Goal: Information Seeking & Learning: Find specific fact

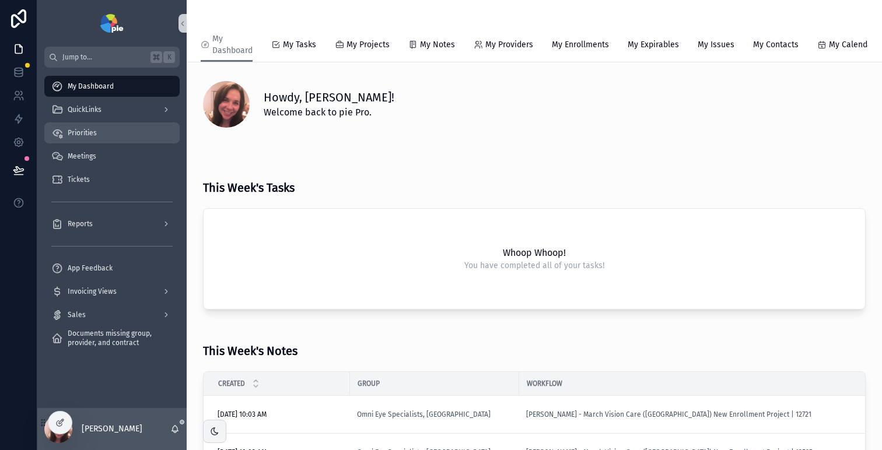
click at [107, 132] on div "Priorities" at bounding box center [111, 133] width 121 height 19
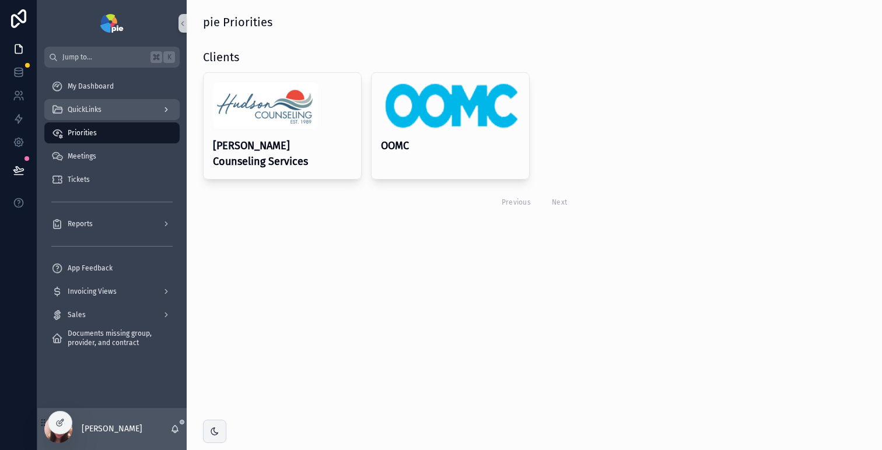
click at [147, 100] on link "QuickLinks" at bounding box center [111, 109] width 135 height 21
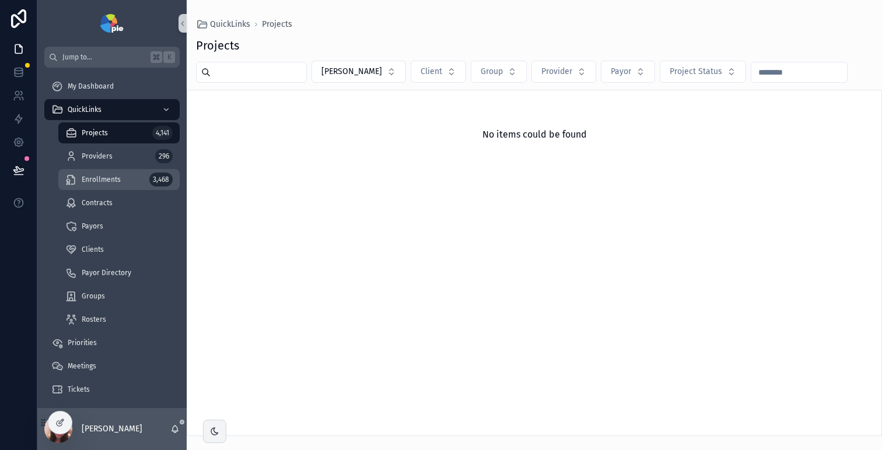
click at [111, 178] on span "Enrollments" at bounding box center [101, 179] width 39 height 9
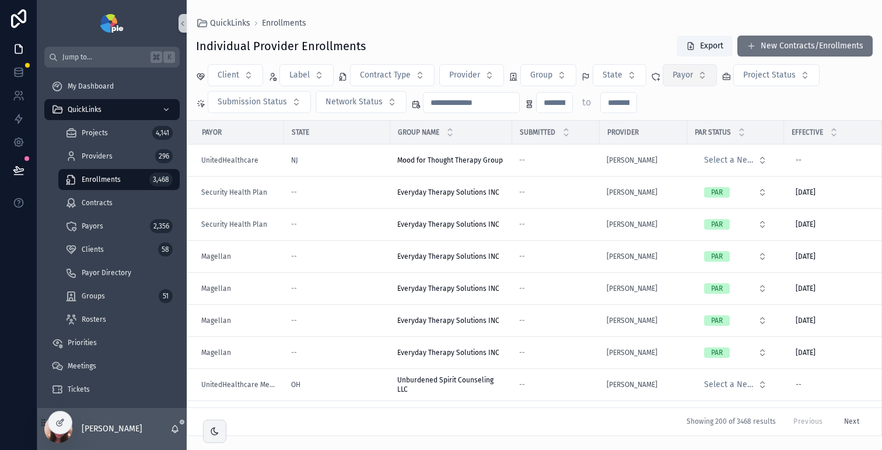
click at [675, 83] on button "Payor" at bounding box center [689, 75] width 54 height 22
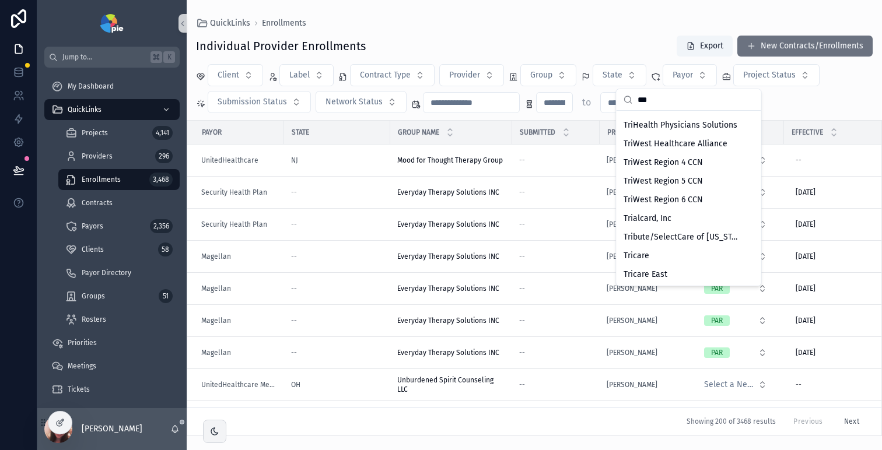
scroll to position [469, 0]
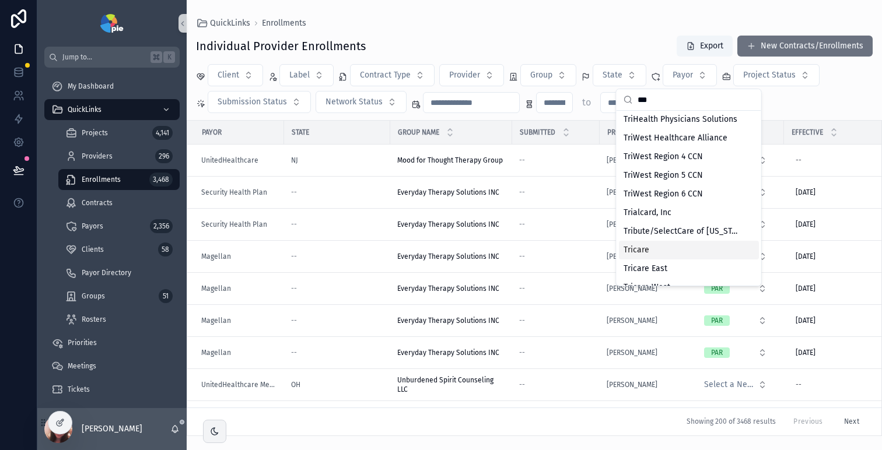
type input "***"
click at [688, 250] on div "Tricare" at bounding box center [689, 250] width 140 height 19
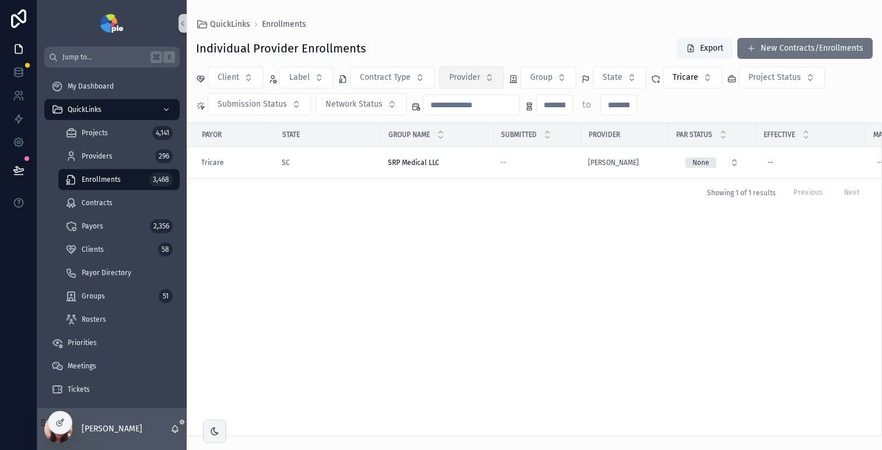
click at [489, 83] on button "Provider" at bounding box center [471, 77] width 65 height 22
type input "****"
click at [483, 126] on span "[PERSON_NAME], [PERSON_NAME]" at bounding box center [463, 125] width 117 height 12
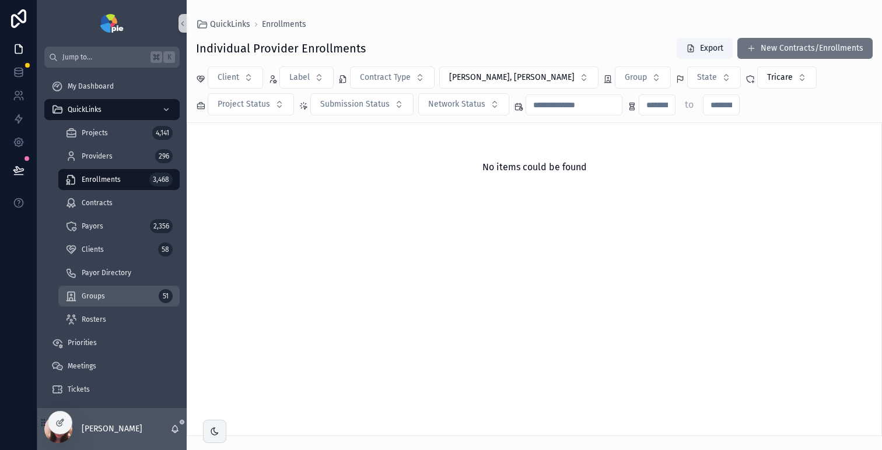
click at [103, 299] on span "Groups" at bounding box center [93, 296] width 23 height 9
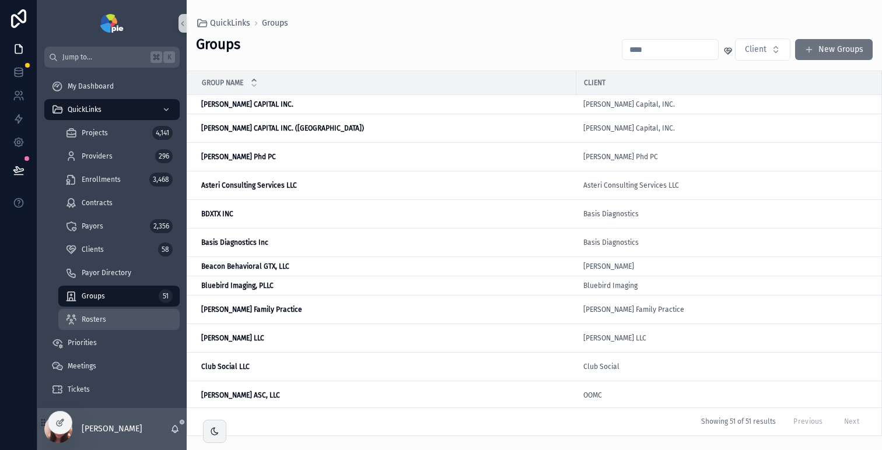
click at [100, 317] on span "Rosters" at bounding box center [94, 319] width 24 height 9
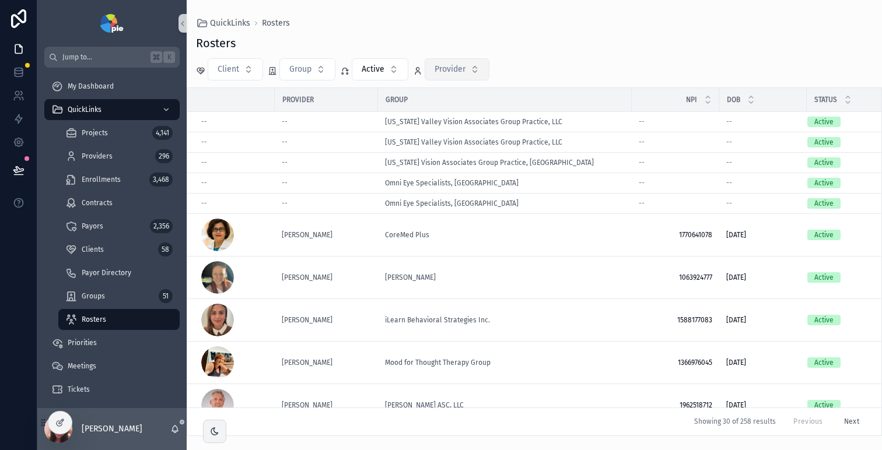
click at [463, 75] on span "Provider" at bounding box center [449, 70] width 31 height 12
type input "****"
click at [459, 117] on span "[PERSON_NAME], [PERSON_NAME]" at bounding box center [449, 117] width 117 height 12
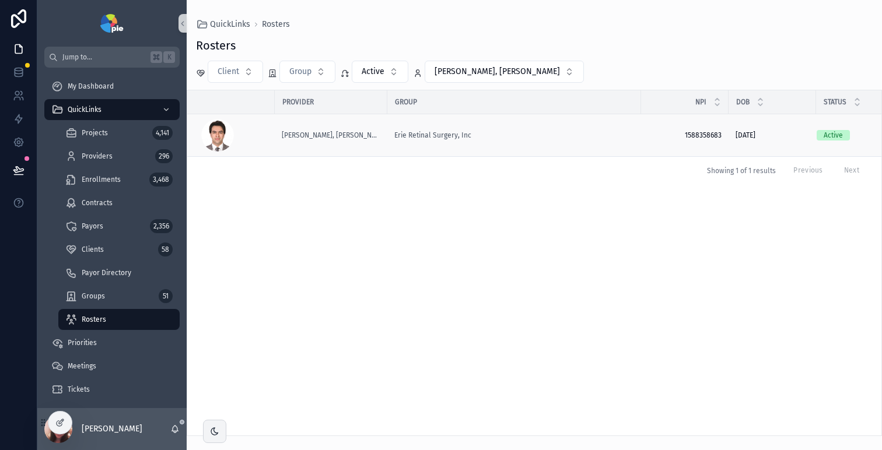
click at [368, 135] on div "[PERSON_NAME], [PERSON_NAME]" at bounding box center [331, 135] width 99 height 9
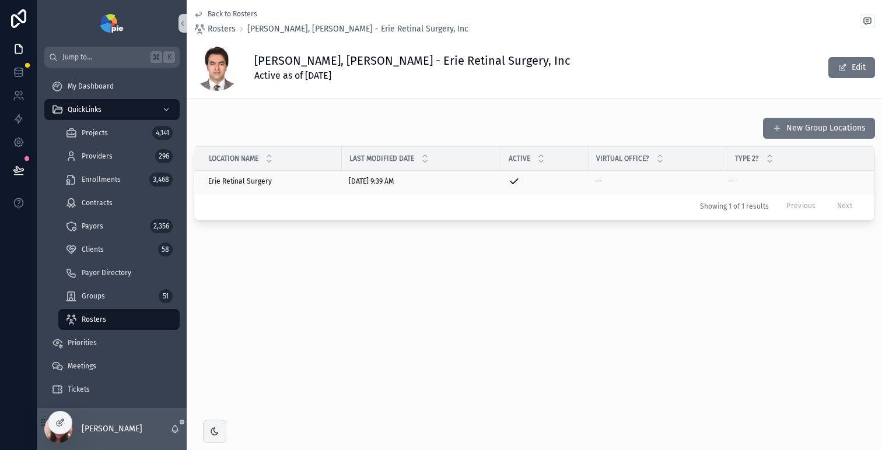
click at [244, 184] on span "Erie Retinal Surgery" at bounding box center [240, 181] width 64 height 9
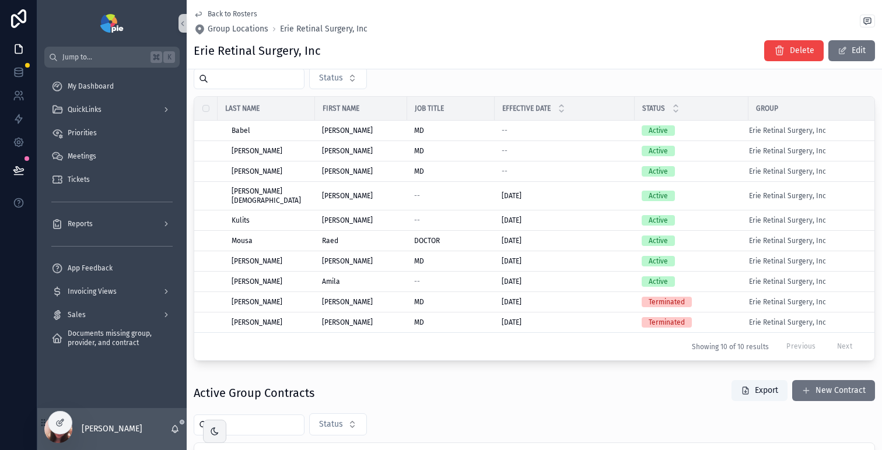
scroll to position [653, 0]
click at [97, 138] on div "Priorities" at bounding box center [111, 133] width 121 height 19
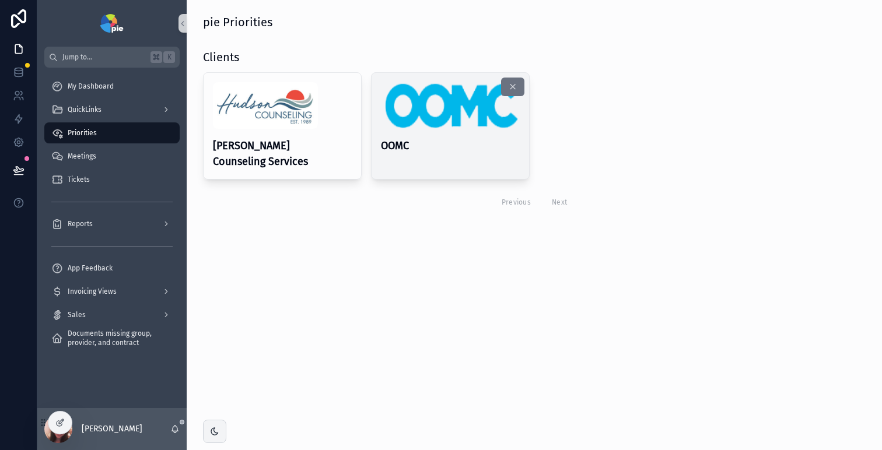
click at [424, 117] on img "scrollable content" at bounding box center [450, 105] width 139 height 47
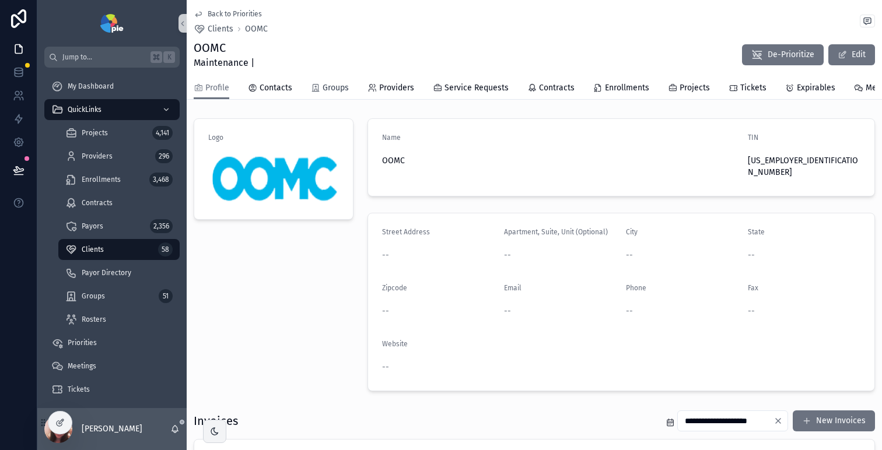
click at [335, 91] on span "Groups" at bounding box center [335, 88] width 26 height 12
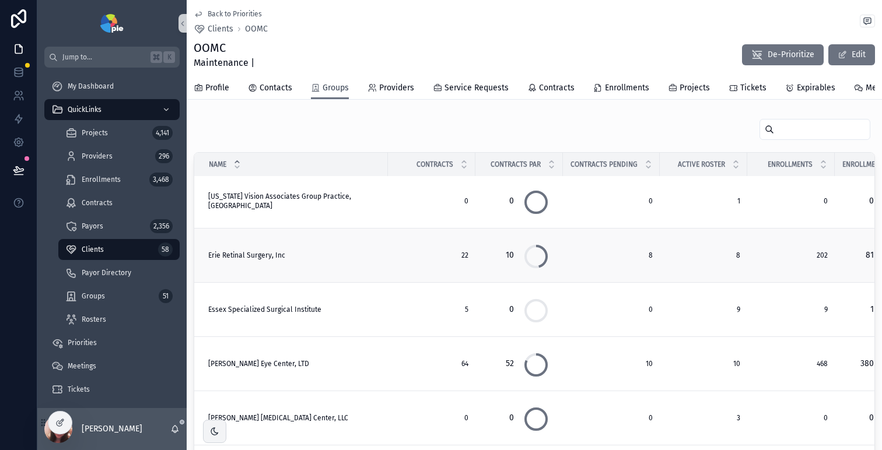
scroll to position [113, 0]
click at [310, 258] on div "Erie Retinal Surgery, Inc Erie Retinal Surgery, Inc" at bounding box center [294, 252] width 173 height 9
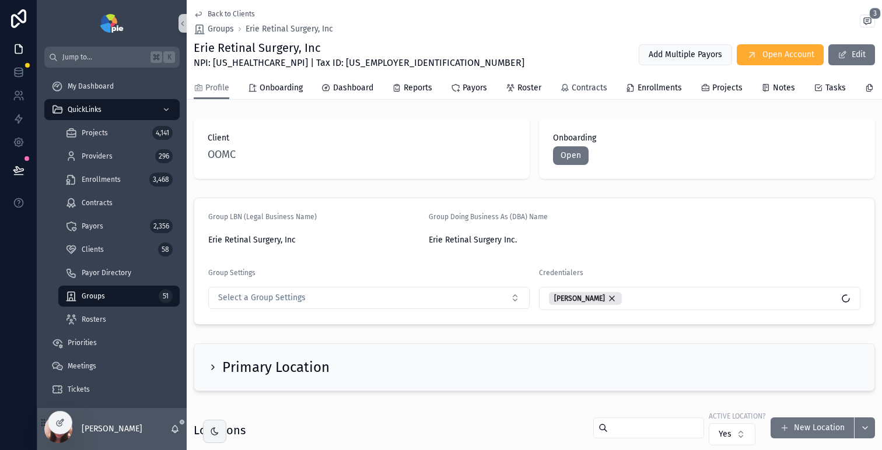
click at [571, 89] on span "Contracts" at bounding box center [589, 88] width 36 height 12
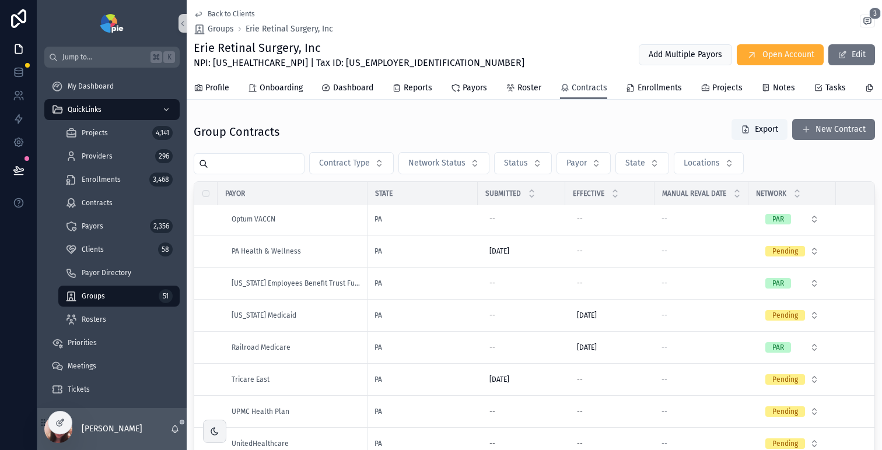
scroll to position [438, 0]
click at [293, 377] on div "Tricare East" at bounding box center [295, 379] width 129 height 9
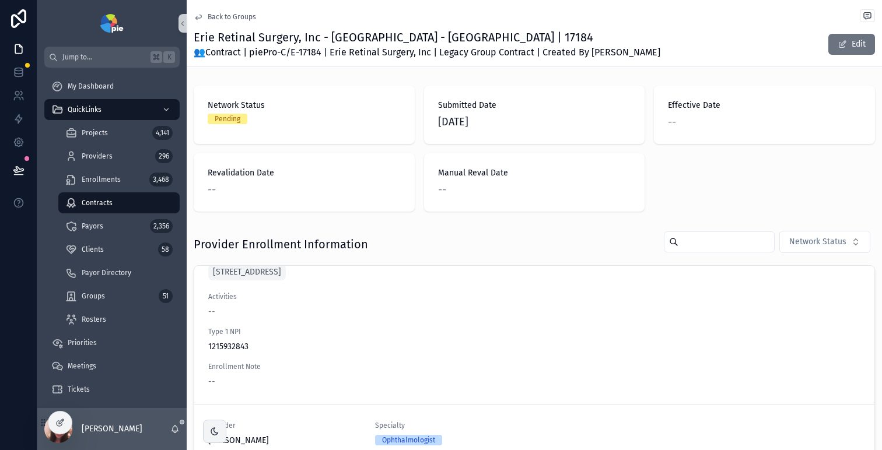
scroll to position [492, 0]
click at [717, 241] on input "scrollable content" at bounding box center [726, 242] width 96 height 16
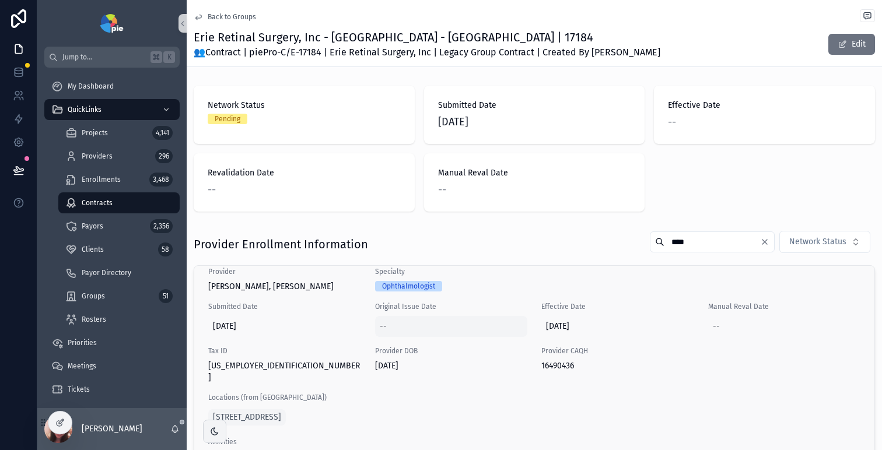
scroll to position [17, 0]
type input "****"
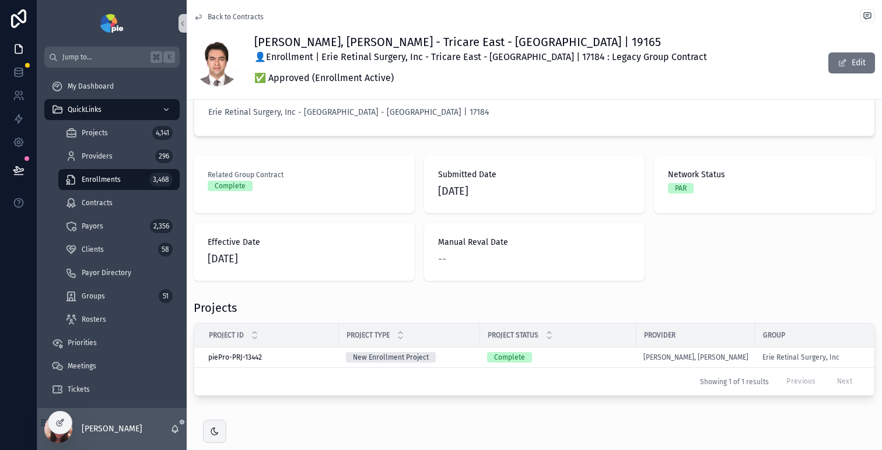
scroll to position [55, 0]
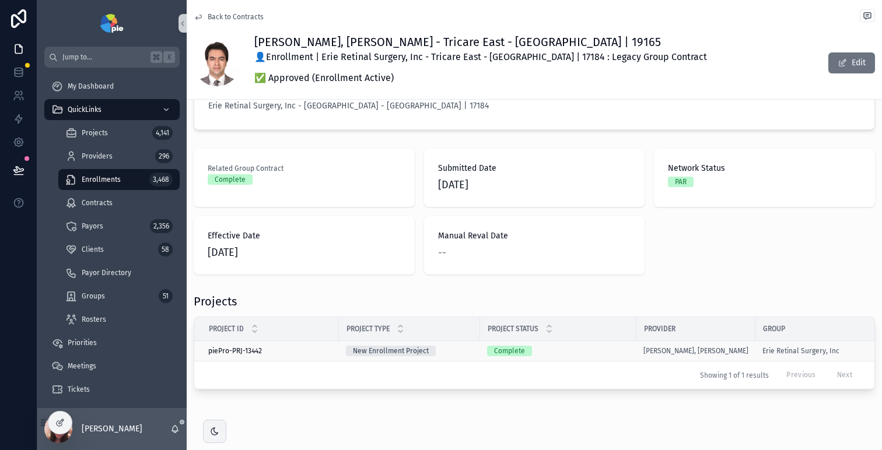
click at [293, 345] on td "piePro-PRJ-13442 piePro-PRJ-13442" at bounding box center [266, 351] width 145 height 20
click at [291, 350] on div "piePro-PRJ-13442 piePro-PRJ-13442" at bounding box center [270, 350] width 124 height 9
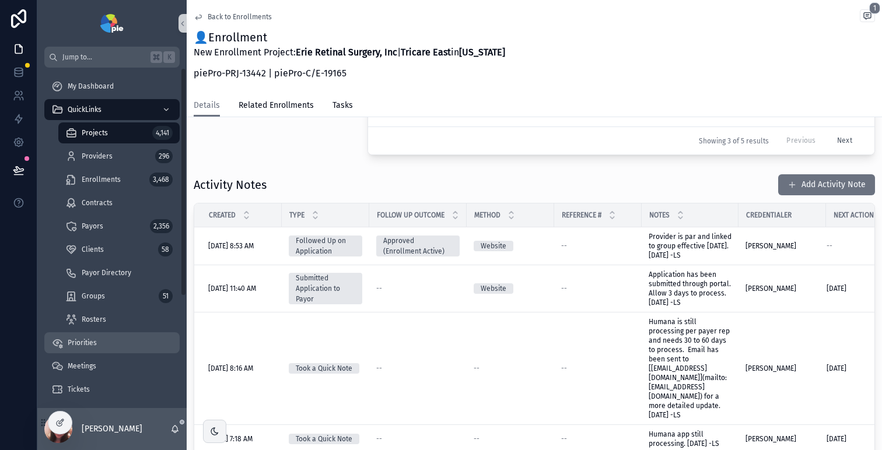
click at [93, 345] on span "Priorities" at bounding box center [82, 342] width 29 height 9
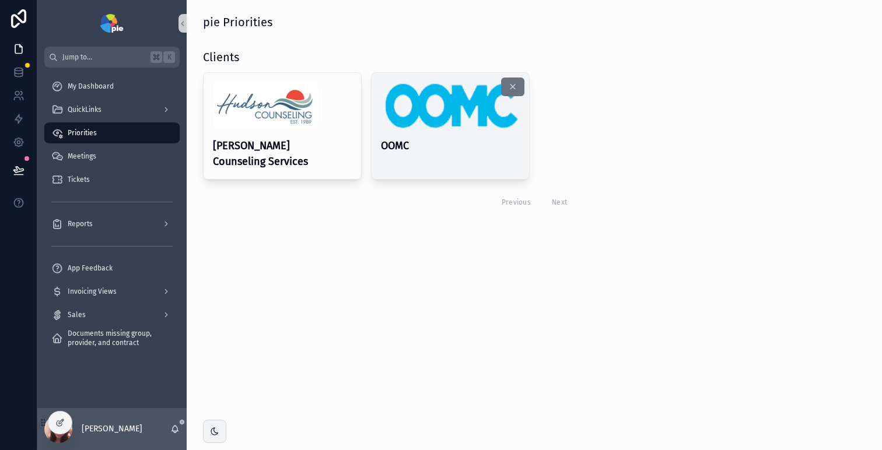
click at [437, 149] on h4 "OOMC" at bounding box center [450, 146] width 139 height 16
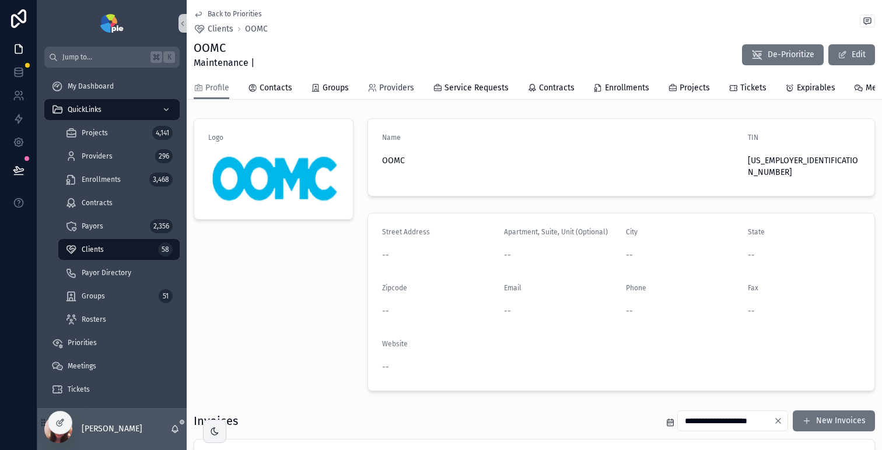
click at [391, 87] on span "Providers" at bounding box center [396, 88] width 35 height 12
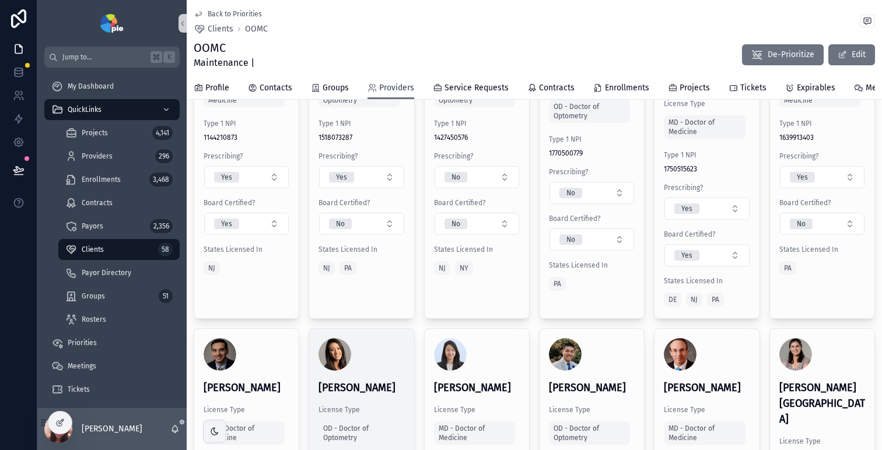
scroll to position [2185, 0]
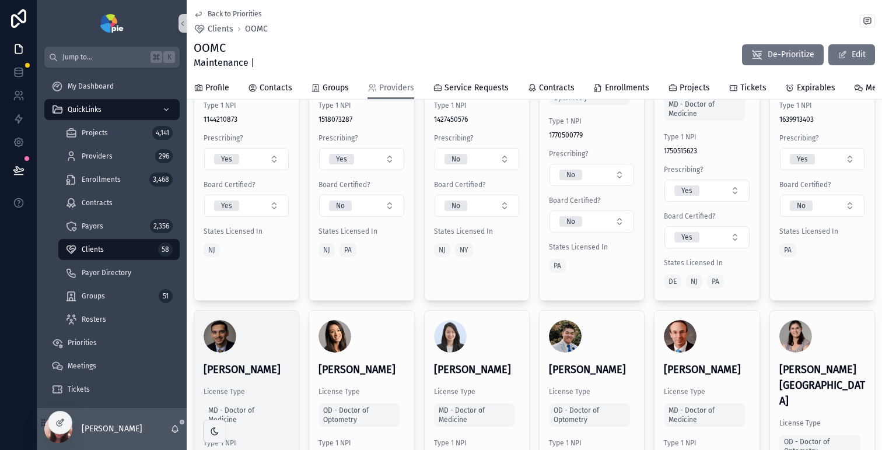
click at [281, 320] on div "[PERSON_NAME] License Type MD - Doctor of Medicine Type 1 NPI [US_HEALTHCARE_NP…" at bounding box center [246, 459] width 104 height 296
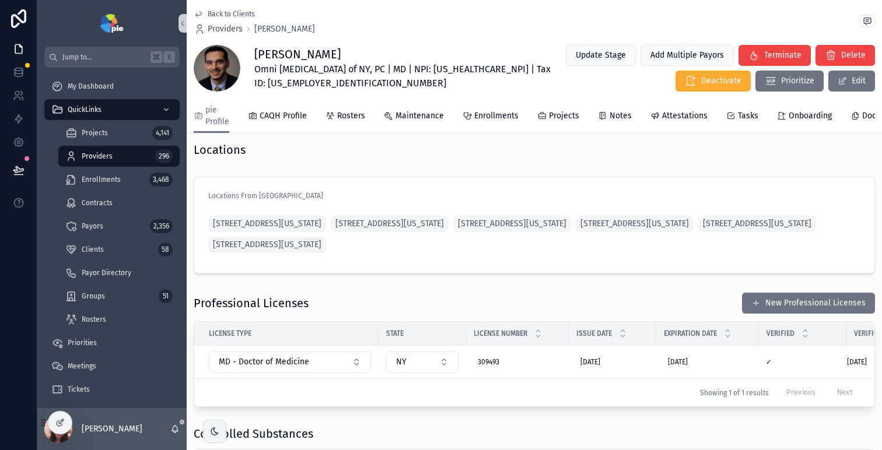
scroll to position [843, 0]
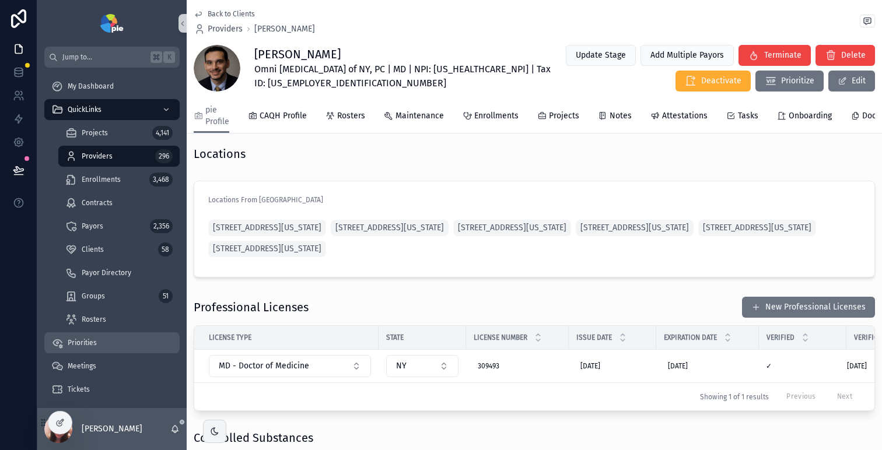
click at [102, 345] on div "Priorities" at bounding box center [111, 343] width 121 height 19
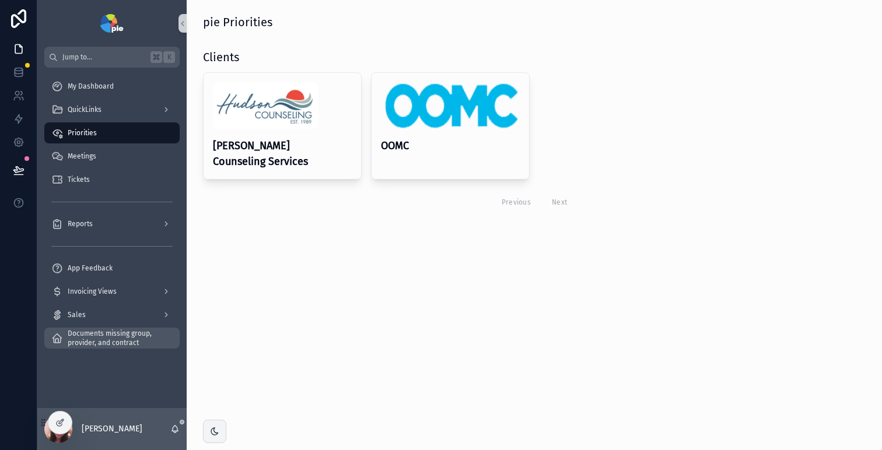
click at [102, 345] on span "Documents missing group, provider, and contract" at bounding box center [118, 338] width 100 height 19
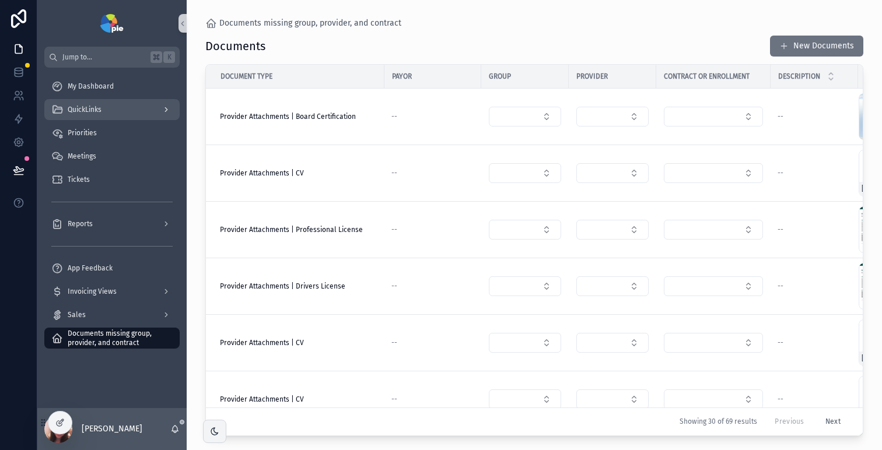
click at [93, 110] on span "QuickLinks" at bounding box center [85, 109] width 34 height 9
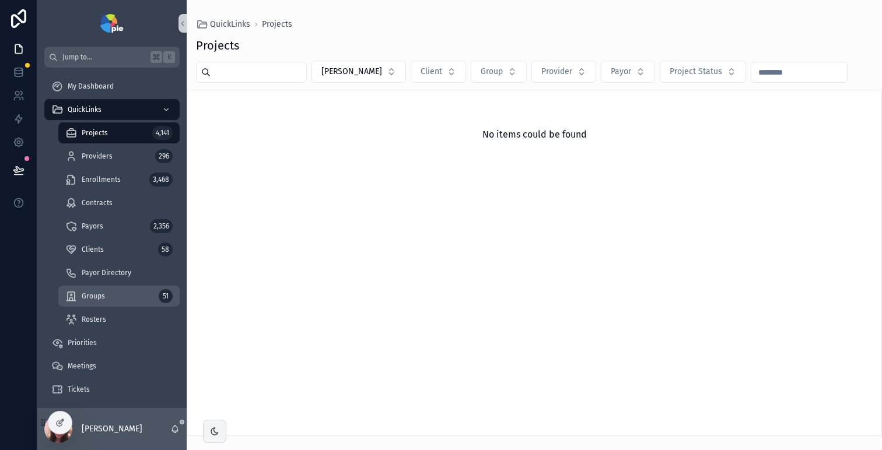
click at [111, 296] on div "Groups 51" at bounding box center [118, 296] width 107 height 19
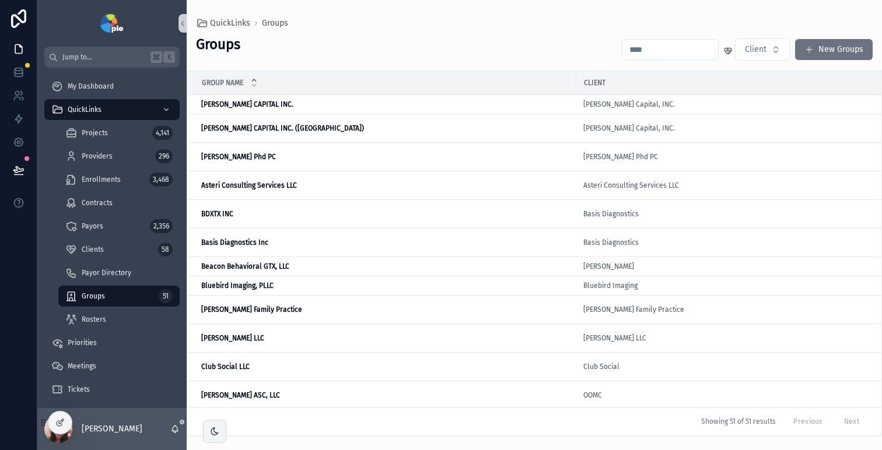
click at [658, 48] on input "scrollable content" at bounding box center [670, 49] width 96 height 16
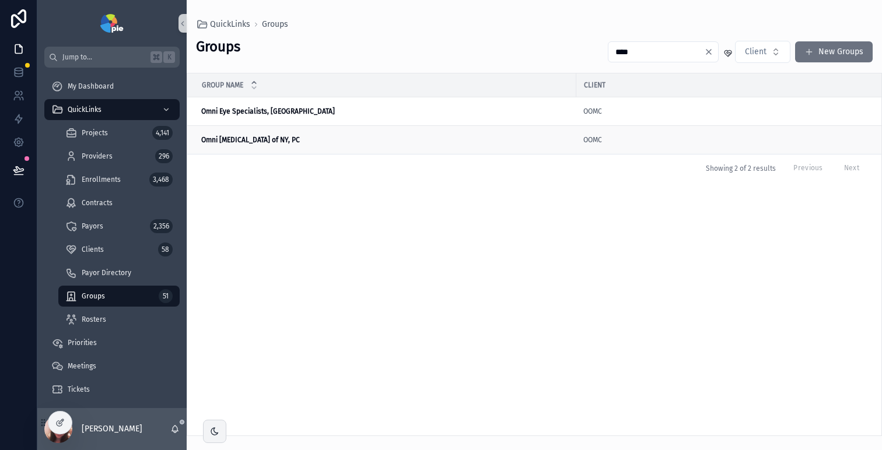
type input "****"
click at [368, 148] on td "Omni [MEDICAL_DATA] of NY, PC Omni [MEDICAL_DATA] of NY, PC" at bounding box center [381, 140] width 389 height 29
click at [264, 140] on strong "Omni [MEDICAL_DATA] of NY, PC" at bounding box center [250, 140] width 99 height 8
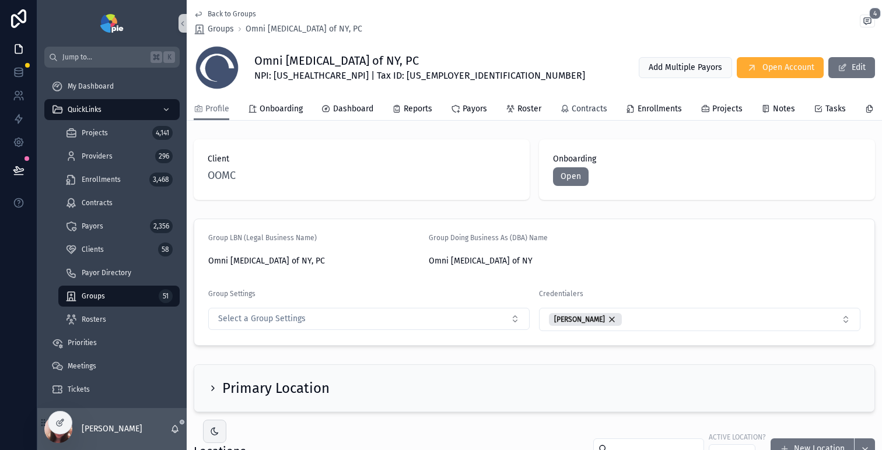
click at [598, 111] on span "Contracts" at bounding box center [589, 109] width 36 height 12
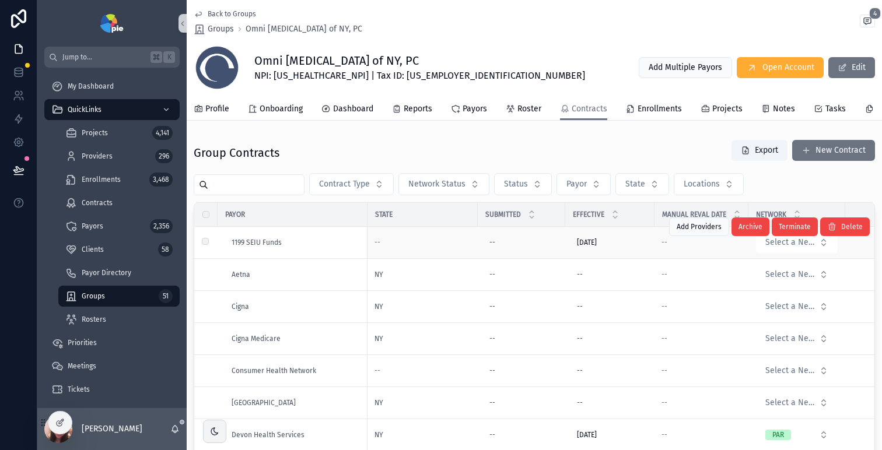
click at [295, 247] on div "1199 SEIU Funds" at bounding box center [295, 242] width 129 height 9
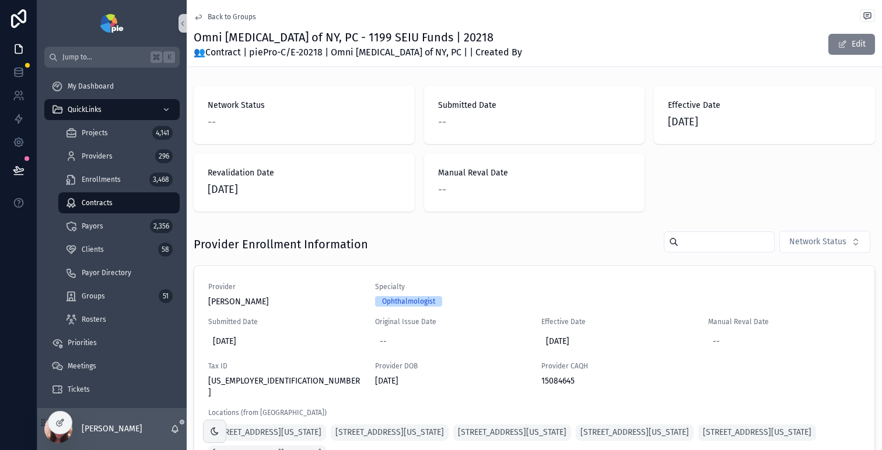
click at [828, 45] on button "Edit" at bounding box center [851, 44] width 47 height 21
click at [661, 120] on div "Effective Date [DATE]" at bounding box center [764, 115] width 221 height 58
drag, startPoint x: 662, startPoint y: 122, endPoint x: 731, endPoint y: 121, distance: 68.8
click at [731, 121] on span "[DATE]" at bounding box center [764, 122] width 193 height 16
click at [731, 122] on span "[DATE]" at bounding box center [764, 122] width 193 height 16
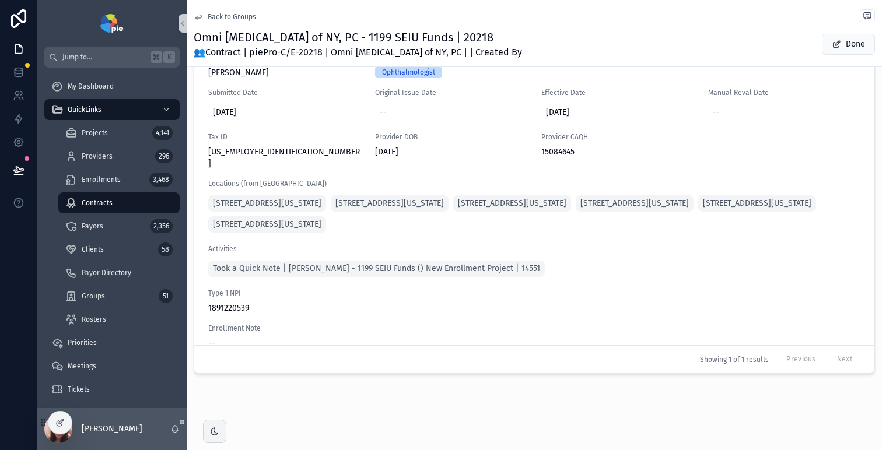
click at [236, 16] on span "Back to Groups" at bounding box center [232, 16] width 48 height 9
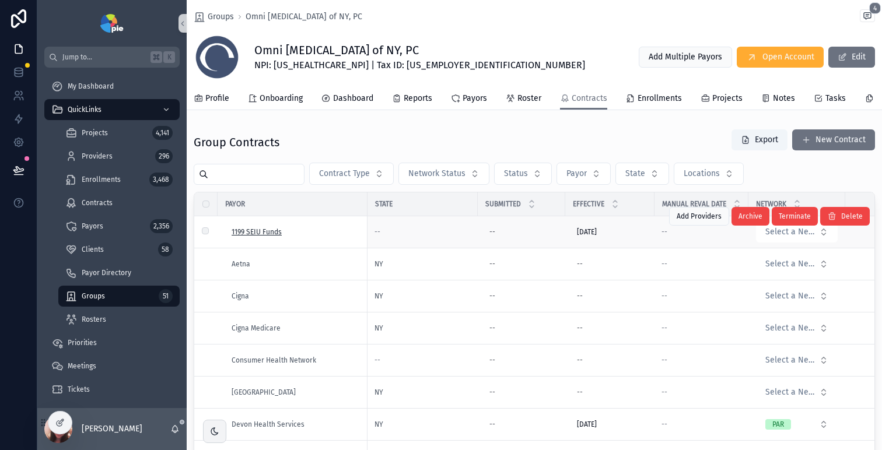
click at [243, 237] on span "1199 SEIU Funds" at bounding box center [256, 231] width 50 height 9
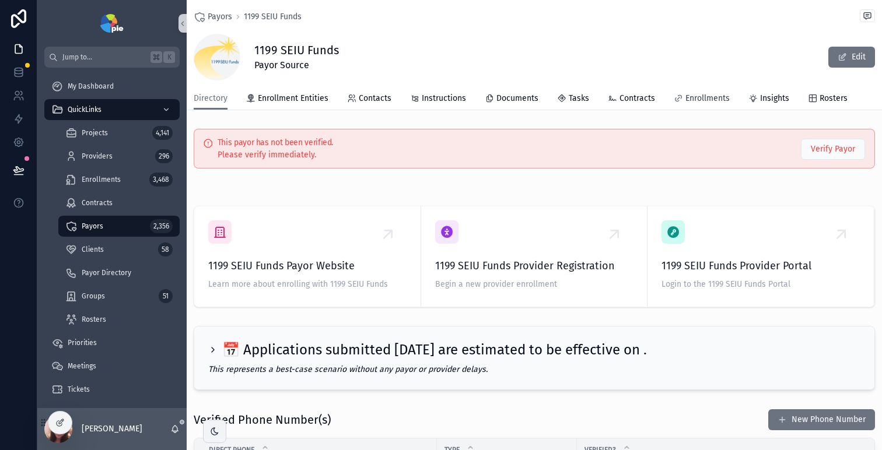
click at [708, 96] on span "Enrollments" at bounding box center [707, 99] width 44 height 12
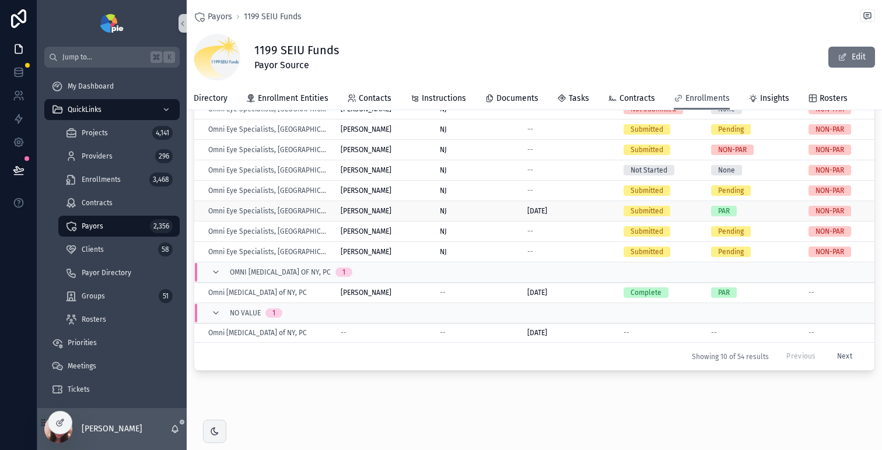
scroll to position [146, 0]
click at [106, 159] on span "Providers" at bounding box center [97, 156] width 31 height 9
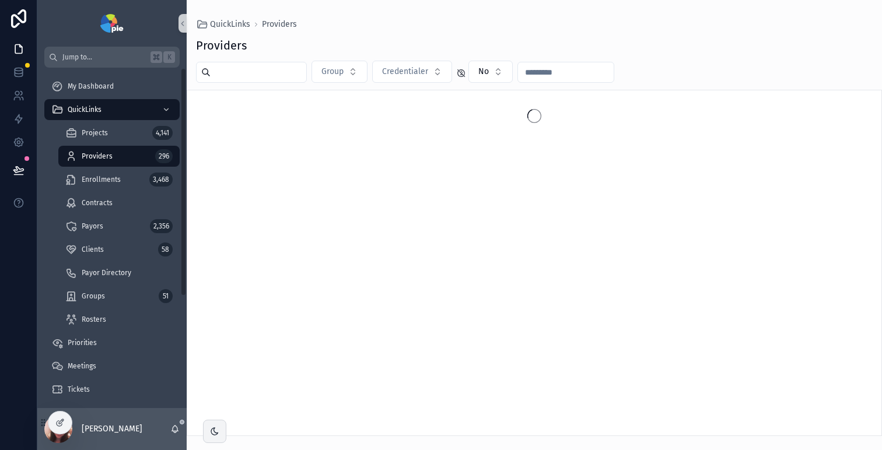
click at [106, 159] on span "Providers" at bounding box center [97, 156] width 31 height 9
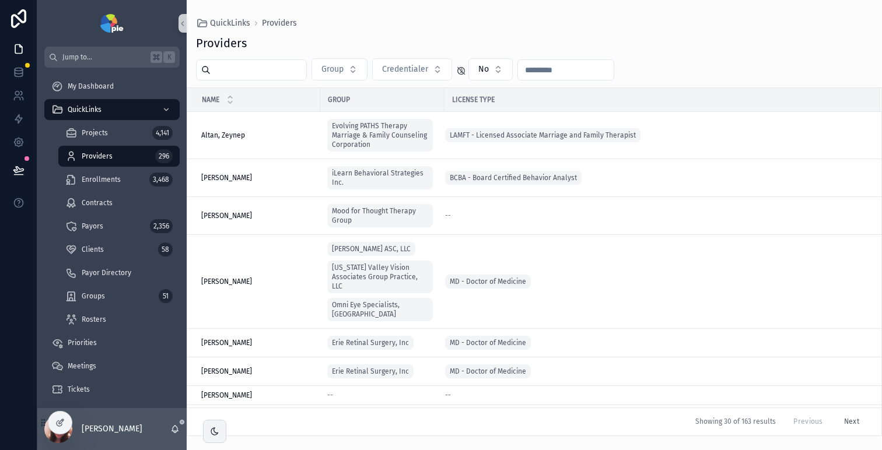
click at [265, 69] on input "scrollable content" at bounding box center [258, 70] width 96 height 16
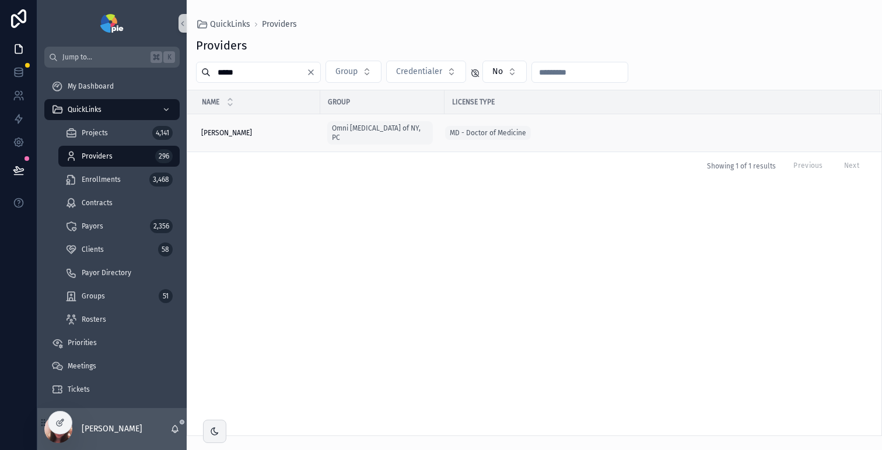
type input "*****"
click at [269, 128] on div "[PERSON_NAME], [PERSON_NAME], [PERSON_NAME]" at bounding box center [257, 132] width 112 height 9
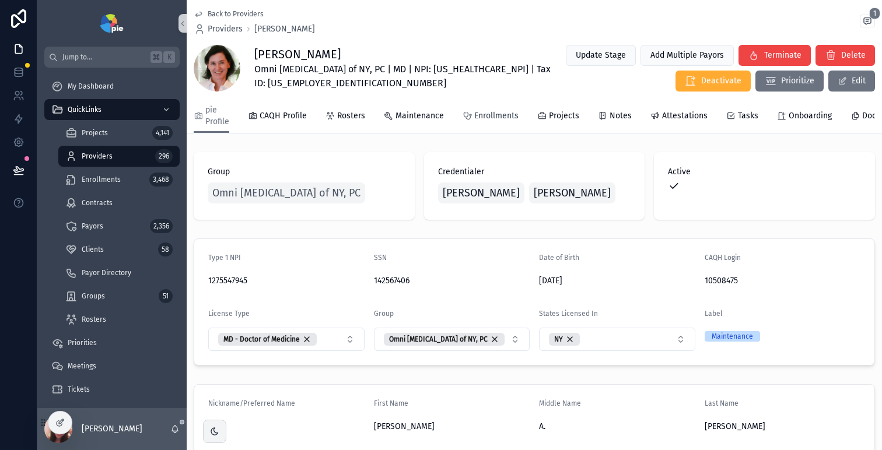
click at [497, 117] on span "Enrollments" at bounding box center [496, 116] width 44 height 12
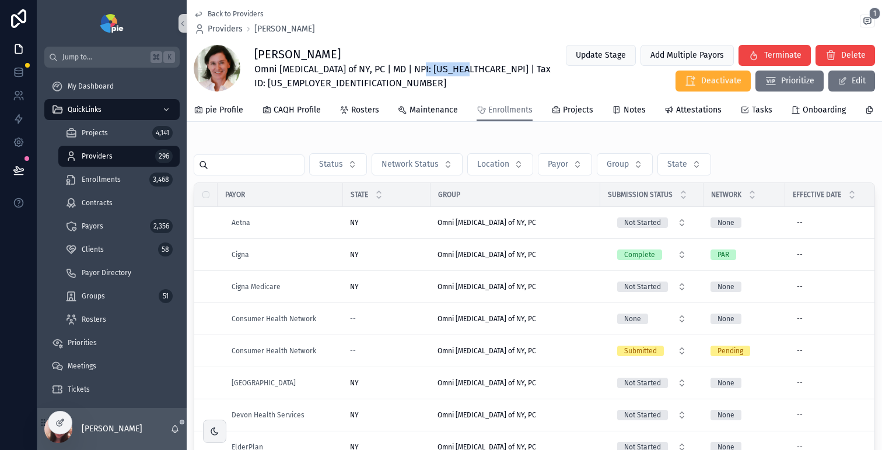
drag, startPoint x: 417, startPoint y: 70, endPoint x: 461, endPoint y: 70, distance: 43.7
click at [461, 70] on span "Omni [MEDICAL_DATA] of NY, PC | MD | NPI: [US_HEALTHCARE_NPI] | Tax ID: [US_EMP…" at bounding box center [403, 76] width 299 height 28
copy span "1275547945"
click at [221, 14] on span "Back to Providers" at bounding box center [236, 13] width 56 height 9
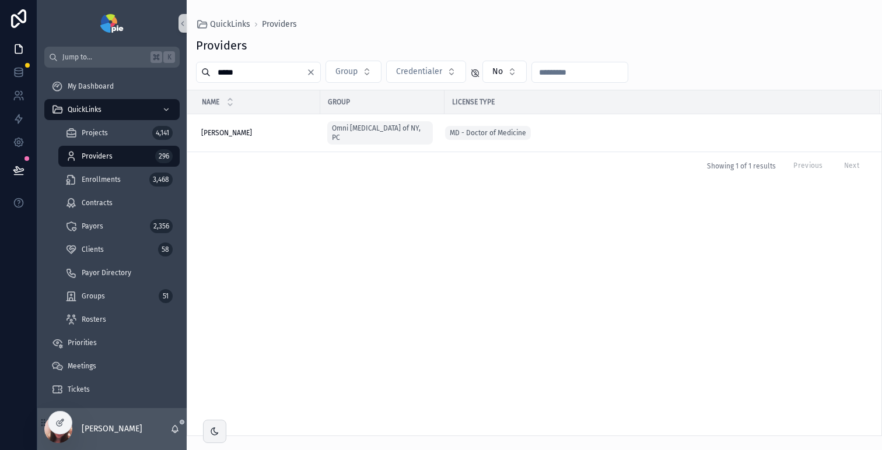
click at [317, 71] on button "Clear" at bounding box center [313, 72] width 14 height 9
click at [267, 74] on input "scrollable content" at bounding box center [258, 72] width 96 height 16
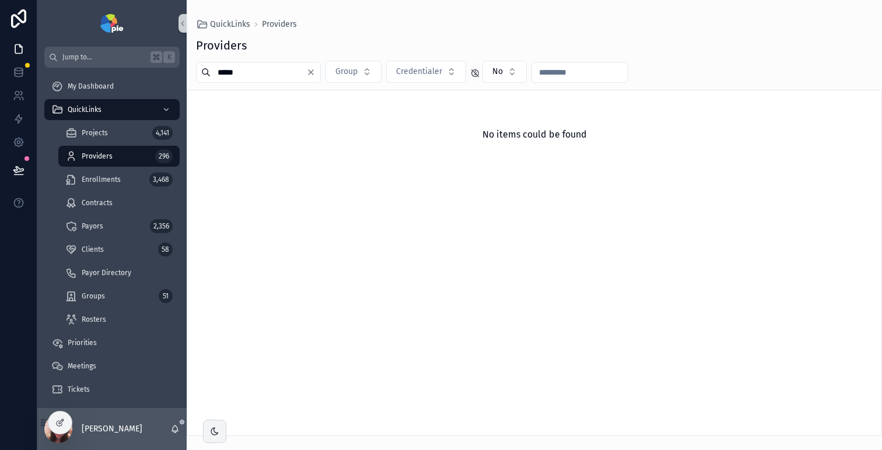
type input "*****"
click at [87, 343] on span "Priorities" at bounding box center [82, 342] width 29 height 9
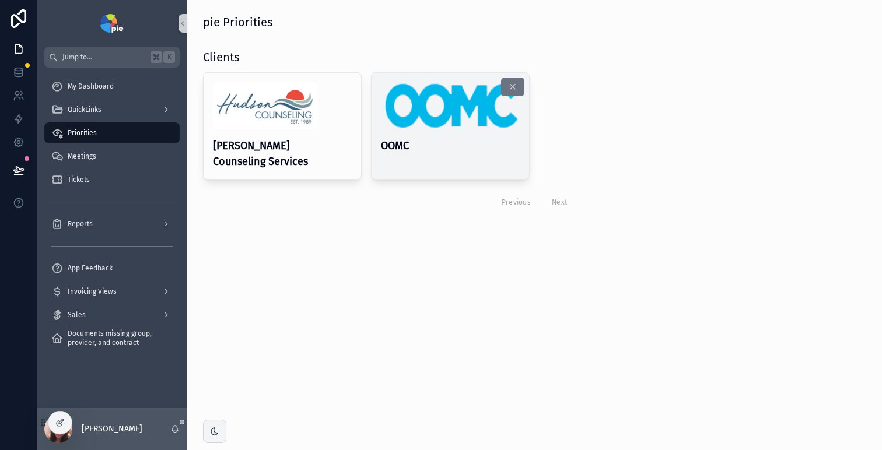
click at [459, 139] on h4 "OOMC" at bounding box center [450, 146] width 139 height 16
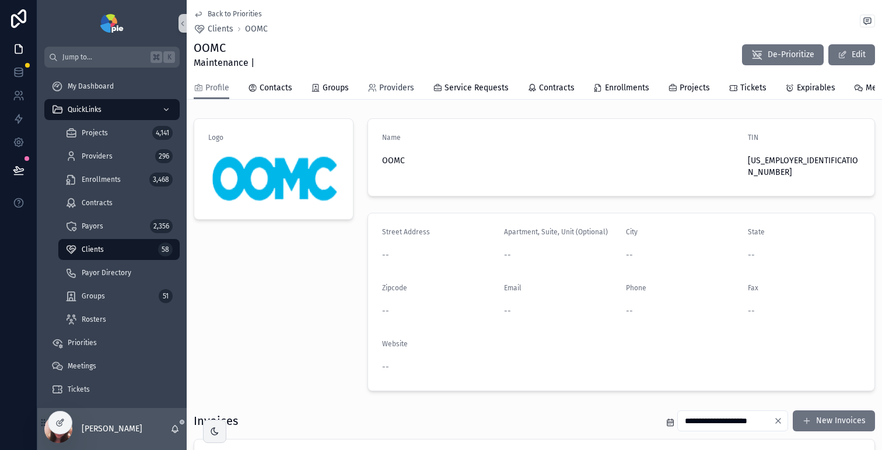
drag, startPoint x: 394, startPoint y: 85, endPoint x: 391, endPoint y: 90, distance: 6.0
click at [394, 85] on span "Providers" at bounding box center [396, 88] width 35 height 12
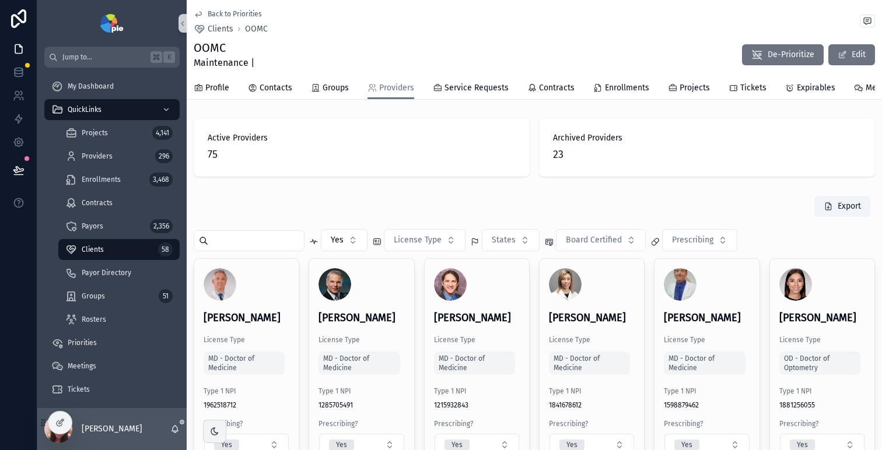
click at [615, 163] on span "23" at bounding box center [707, 154] width 308 height 16
click at [556, 143] on span "Archived Providers" at bounding box center [707, 138] width 308 height 12
click at [564, 160] on span "23" at bounding box center [707, 154] width 308 height 16
click at [554, 163] on span "23" at bounding box center [707, 154] width 308 height 16
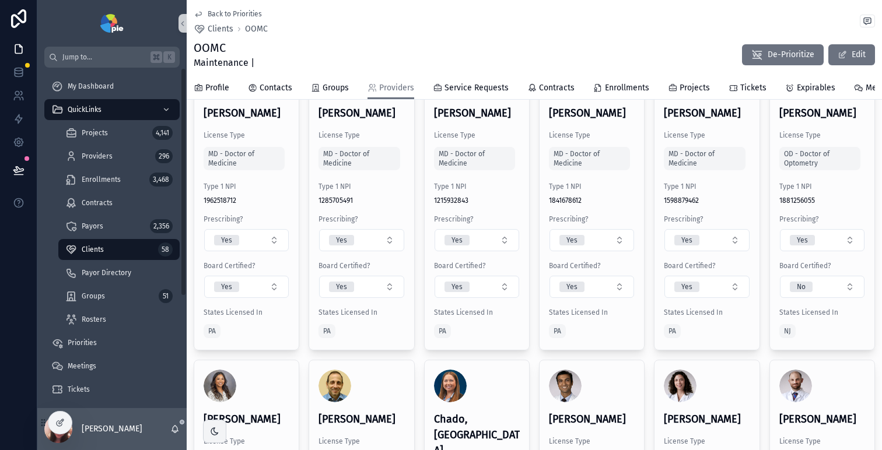
scroll to position [2, 0]
click at [103, 291] on span "Groups" at bounding box center [93, 293] width 23 height 9
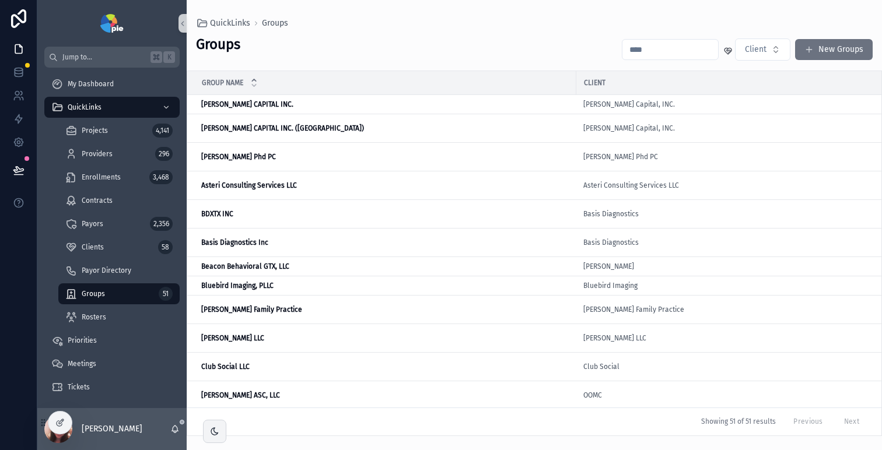
click at [655, 47] on input "scrollable content" at bounding box center [670, 49] width 96 height 16
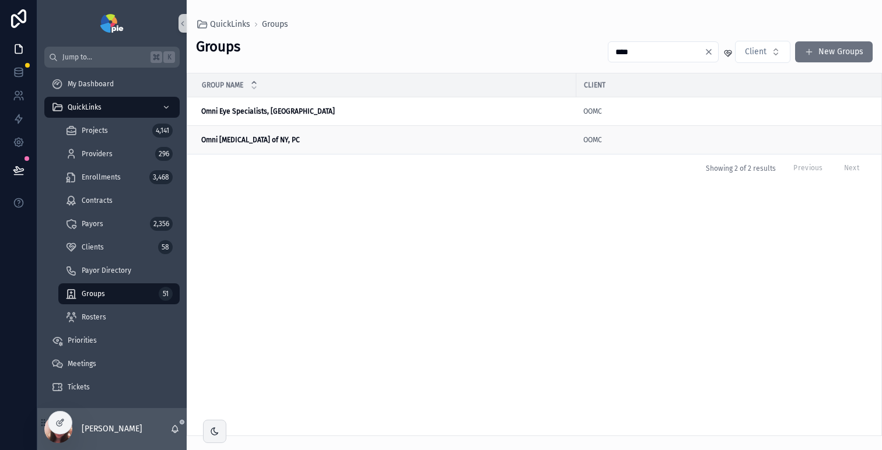
type input "****"
click at [303, 141] on div "Omni [MEDICAL_DATA] of NY, PC Omni [MEDICAL_DATA] of NY, PC" at bounding box center [385, 139] width 368 height 9
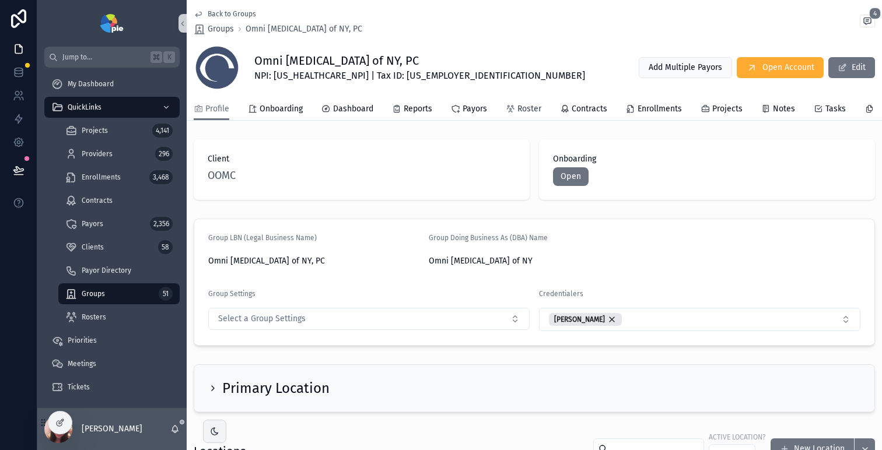
click at [513, 108] on icon "scrollable content" at bounding box center [510, 108] width 9 height 9
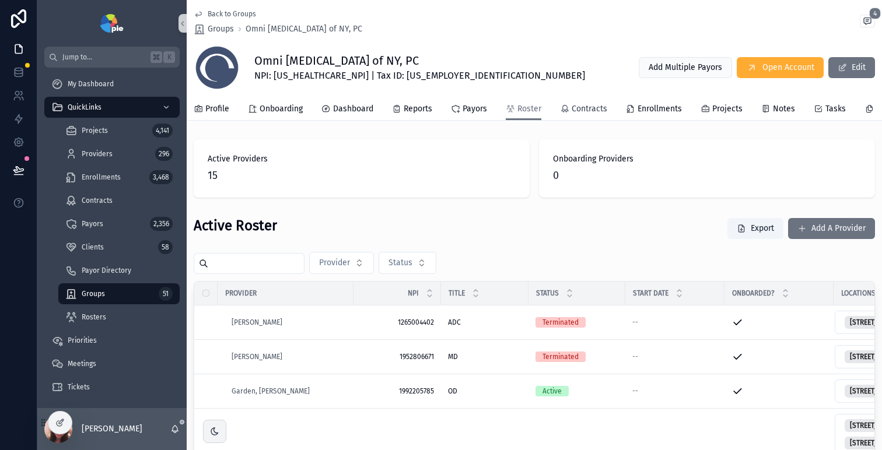
click at [589, 109] on span "Contracts" at bounding box center [589, 109] width 36 height 12
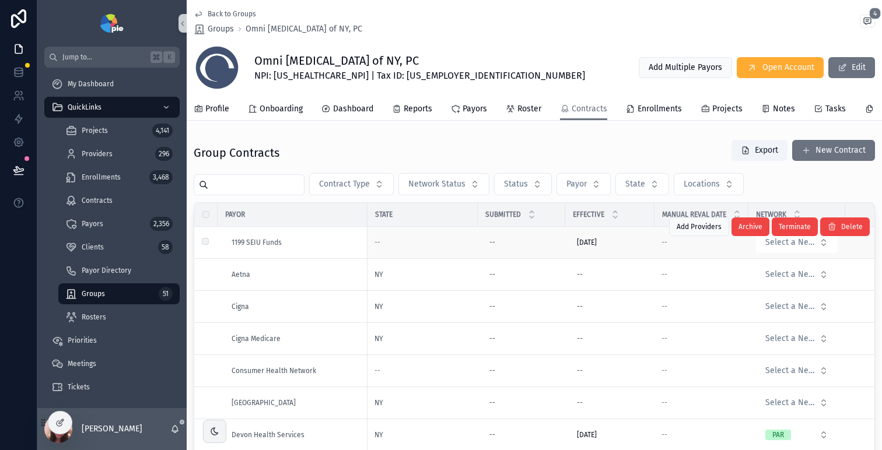
click at [321, 247] on div "1199 SEIU Funds" at bounding box center [295, 242] width 129 height 9
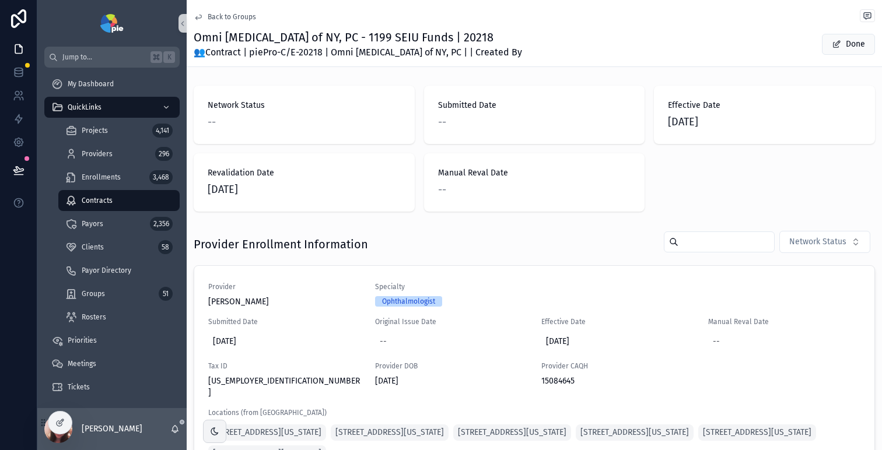
click at [215, 18] on span "Back to Groups" at bounding box center [232, 16] width 48 height 9
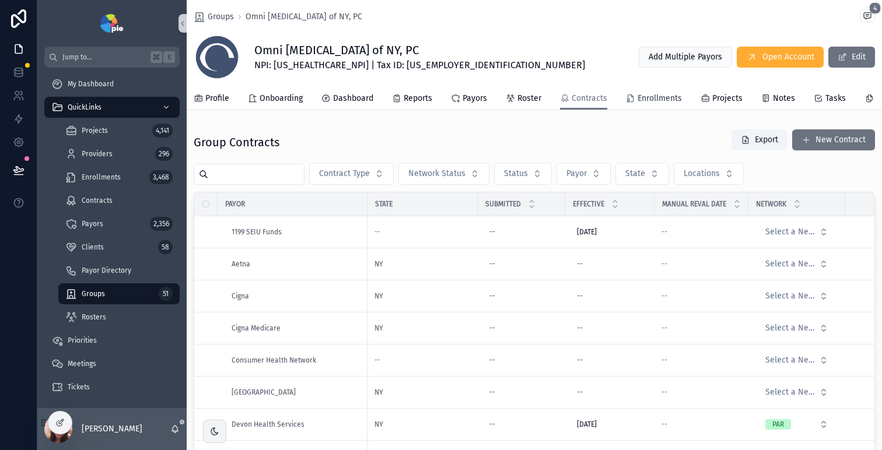
click at [661, 100] on span "Enrollments" at bounding box center [659, 99] width 44 height 12
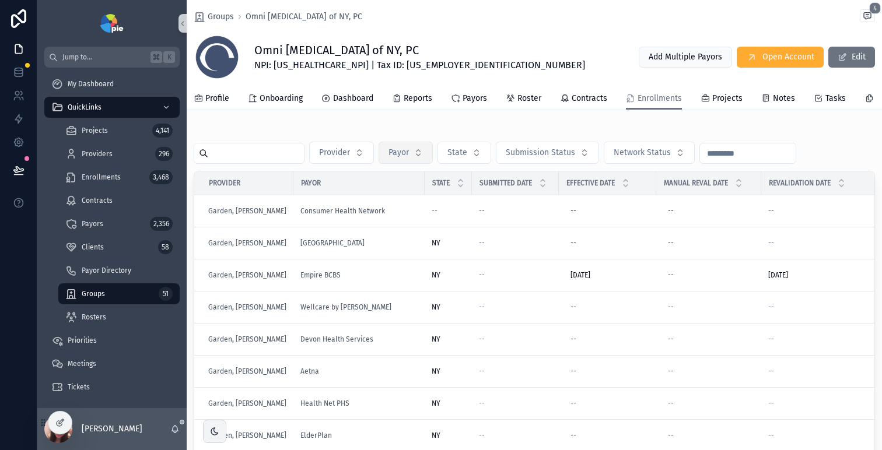
click at [420, 163] on button "Payor" at bounding box center [405, 153] width 54 height 22
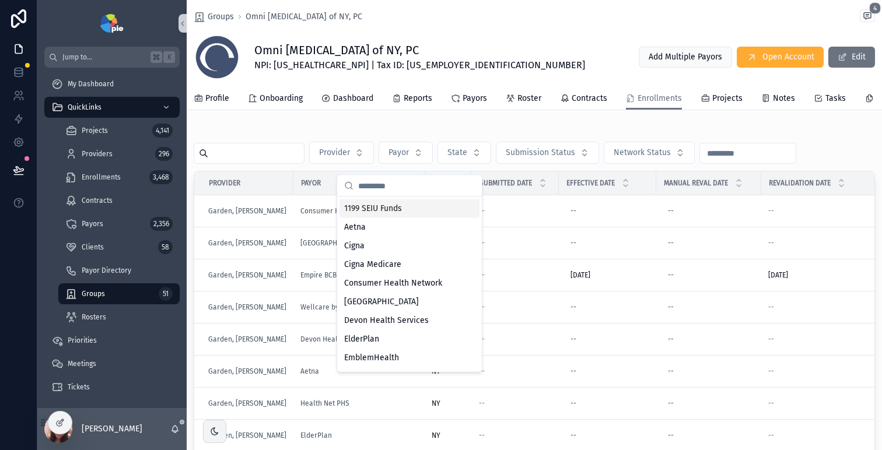
click at [378, 209] on span "1199 SEIU Funds" at bounding box center [373, 209] width 58 height 12
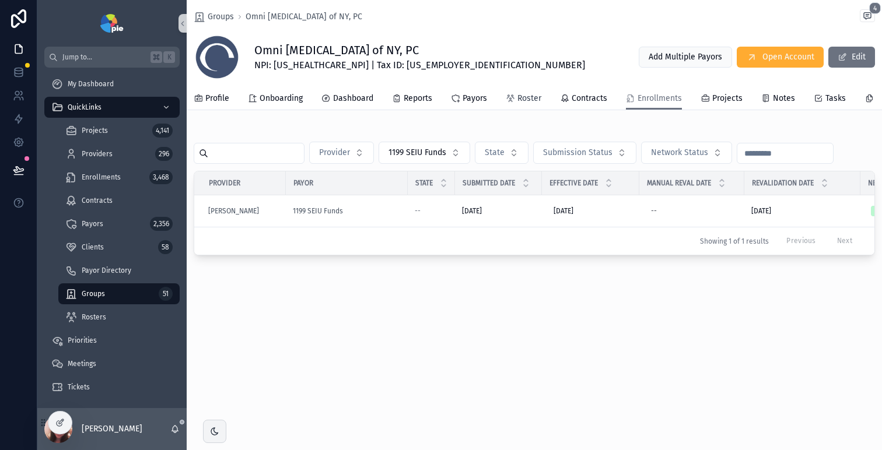
click at [528, 96] on span "Roster" at bounding box center [529, 99] width 24 height 12
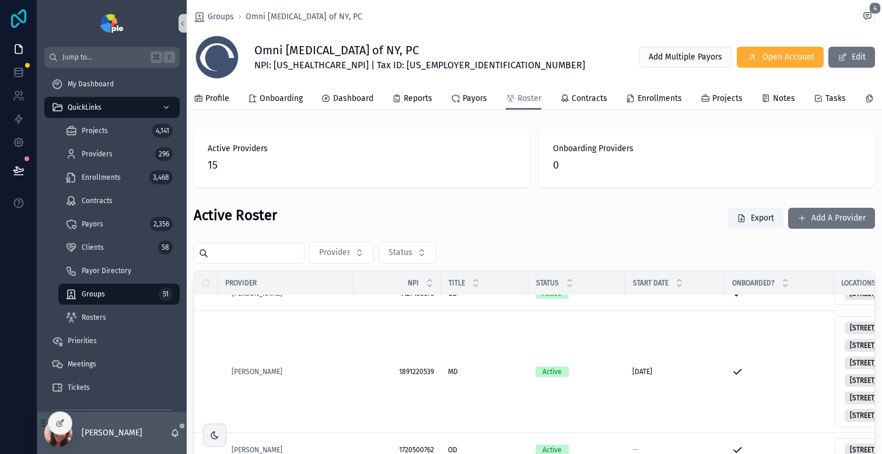
scroll to position [381, 0]
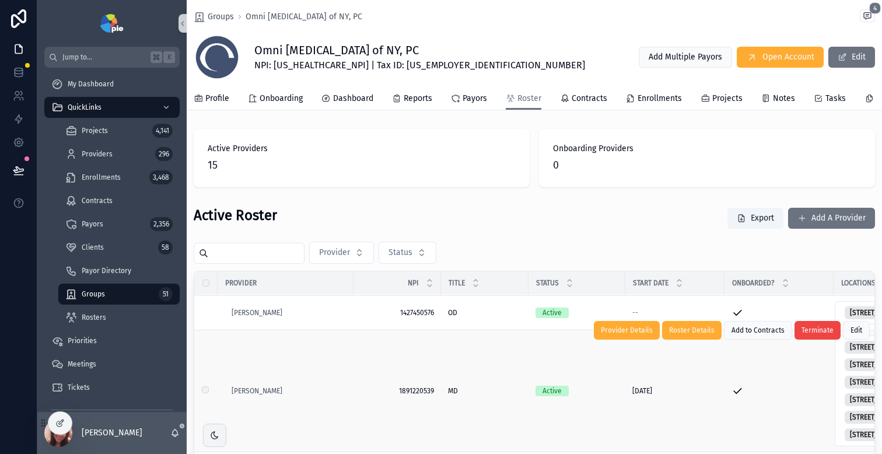
click at [353, 396] on td "1891220539 1891220539" at bounding box center [396, 391] width 87 height 122
click at [329, 395] on div "[PERSON_NAME]" at bounding box center [288, 390] width 115 height 9
click at [271, 395] on span "[PERSON_NAME]" at bounding box center [256, 390] width 51 height 9
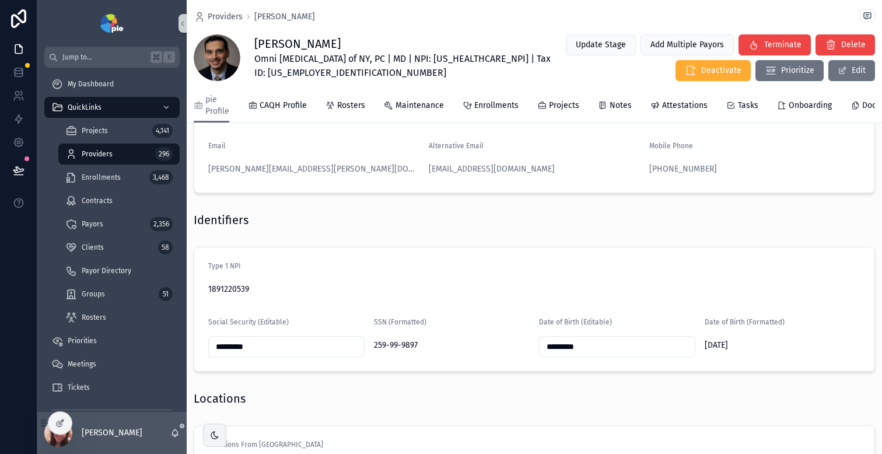
scroll to position [707, 0]
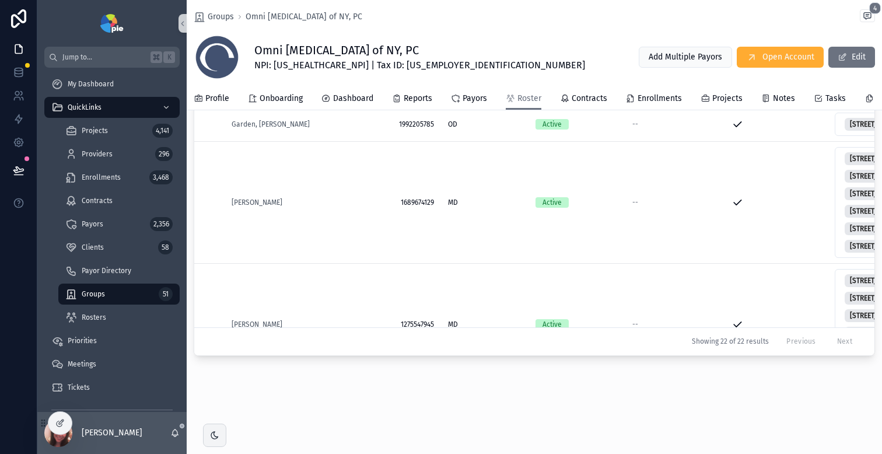
scroll to position [265, 0]
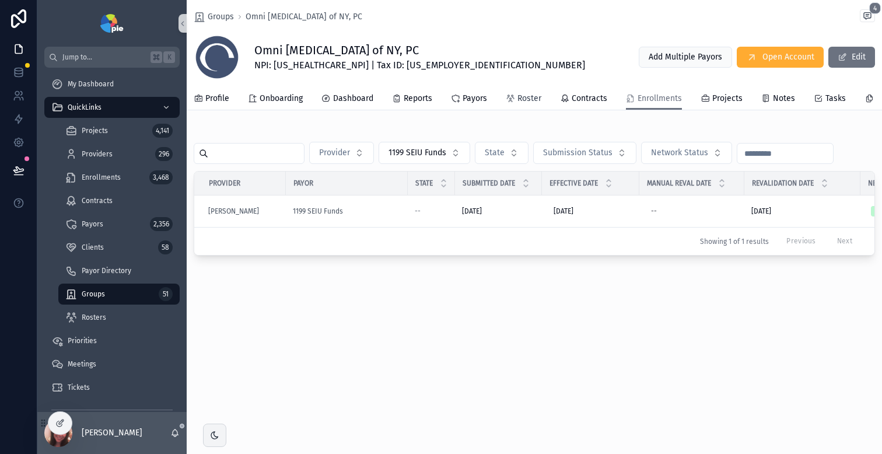
click at [535, 100] on span "Roster" at bounding box center [529, 99] width 24 height 12
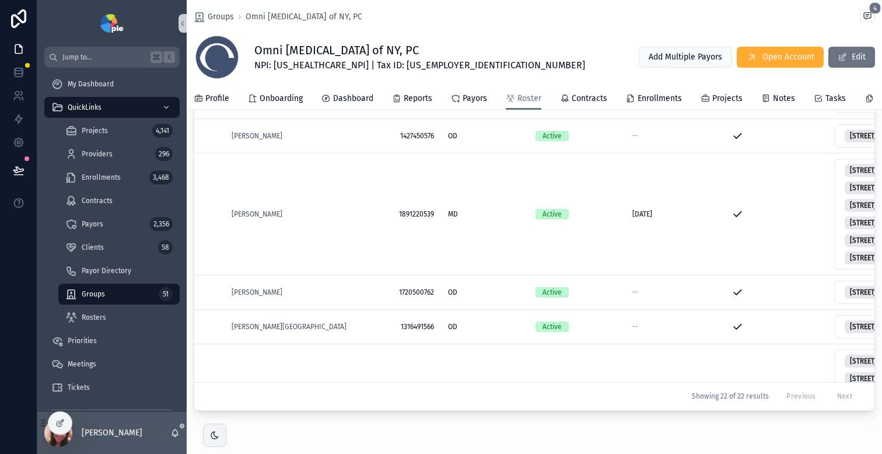
scroll to position [361, 0]
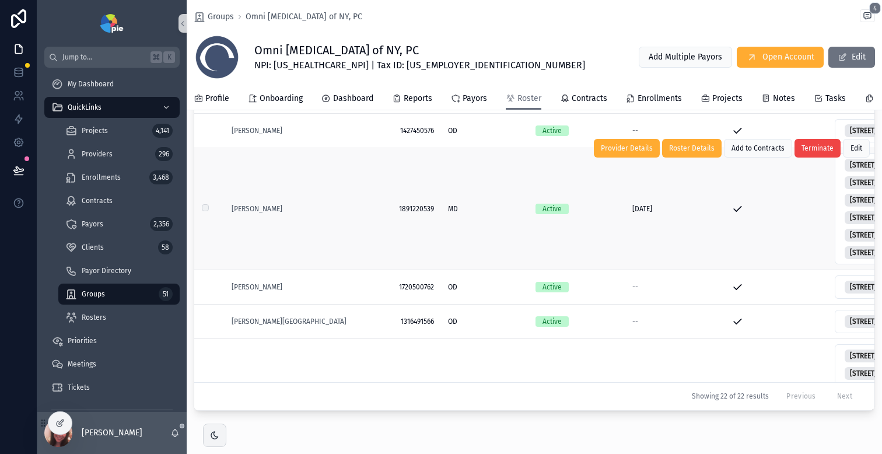
click at [292, 213] on div "[PERSON_NAME]" at bounding box center [288, 208] width 115 height 9
click at [301, 213] on div "[PERSON_NAME]" at bounding box center [288, 208] width 115 height 9
click at [273, 213] on div "[PERSON_NAME]" at bounding box center [288, 208] width 115 height 9
click at [503, 213] on div "MD MD" at bounding box center [484, 208] width 73 height 9
click at [497, 213] on div "MD MD" at bounding box center [484, 208] width 73 height 9
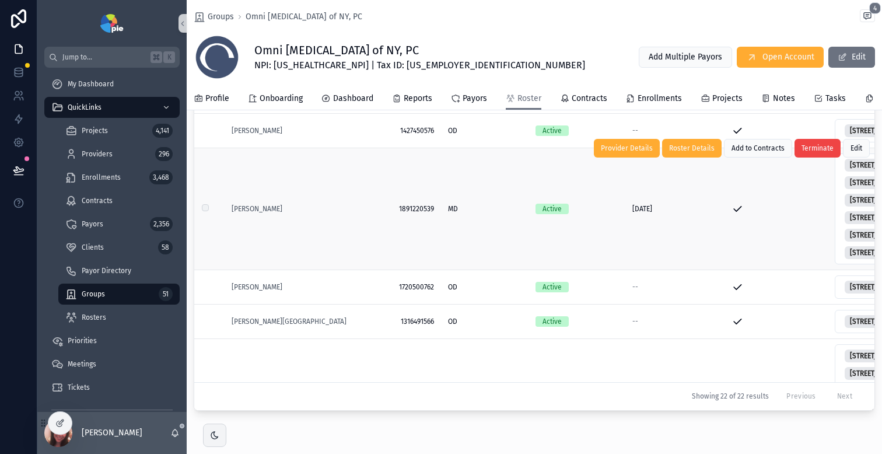
click at [283, 213] on div "[PERSON_NAME]" at bounding box center [288, 208] width 115 height 9
click at [299, 213] on div "[PERSON_NAME]" at bounding box center [288, 208] width 115 height 9
click at [792, 226] on td "scrollable content" at bounding box center [778, 209] width 109 height 122
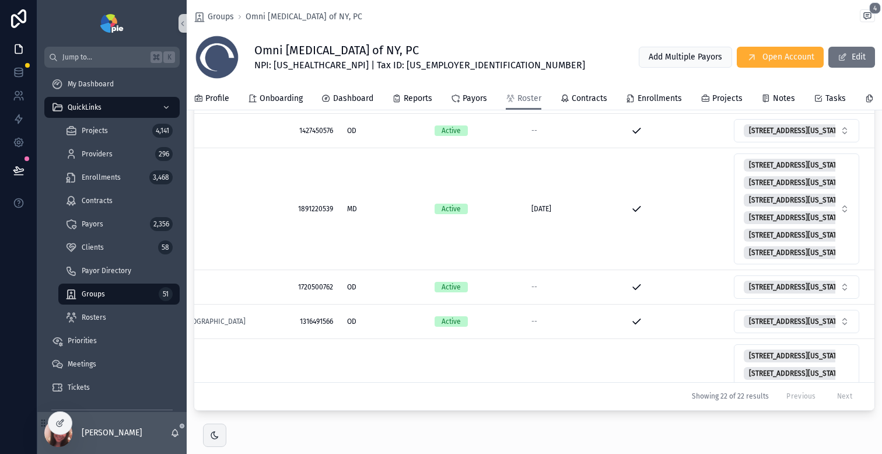
scroll to position [361, 111]
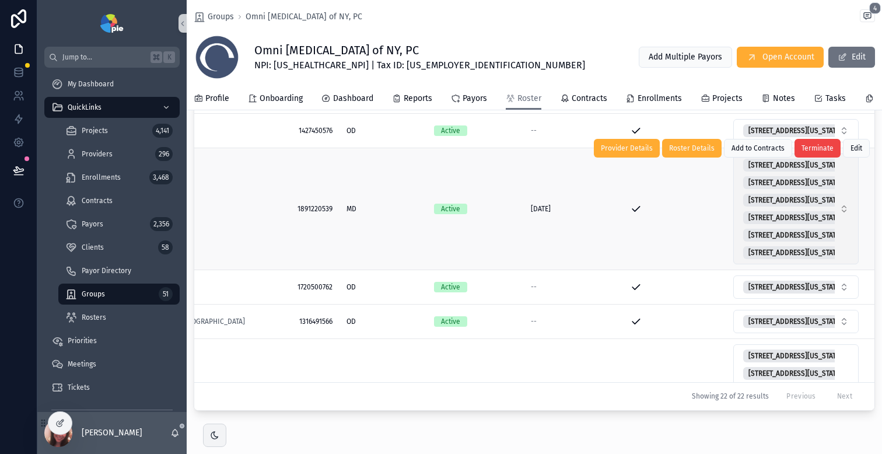
click at [834, 236] on button "[STREET_ADDRESS][US_STATE]-4201 [STREET_ADDRESS][GEOGRAPHIC_DATA][US_STATE][STR…" at bounding box center [795, 208] width 125 height 111
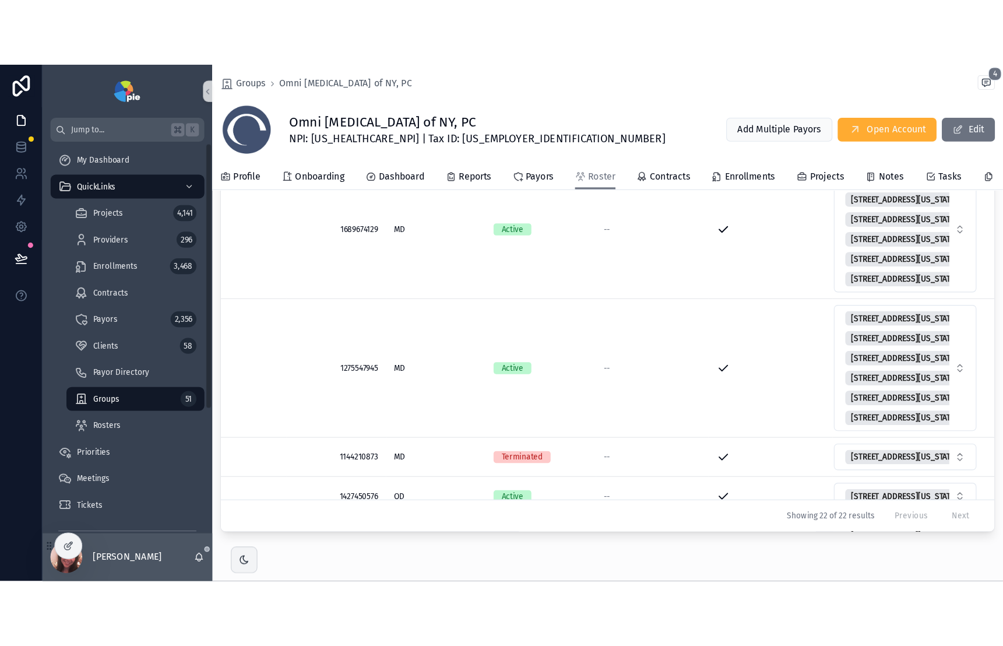
scroll to position [113, 111]
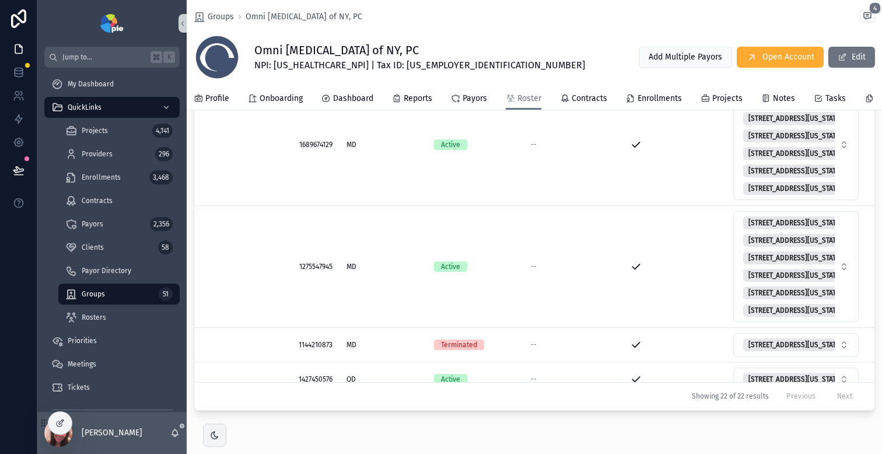
click at [857, 434] on div "scrollable content" at bounding box center [534, 428] width 695 height 9
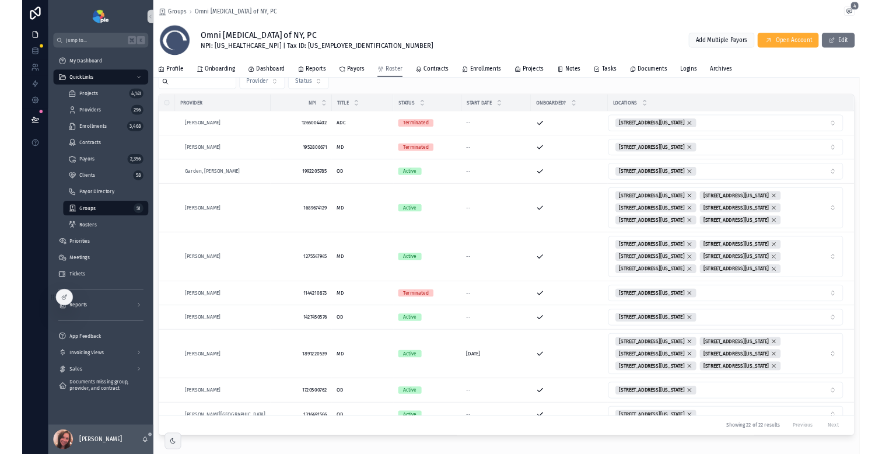
scroll to position [146, 0]
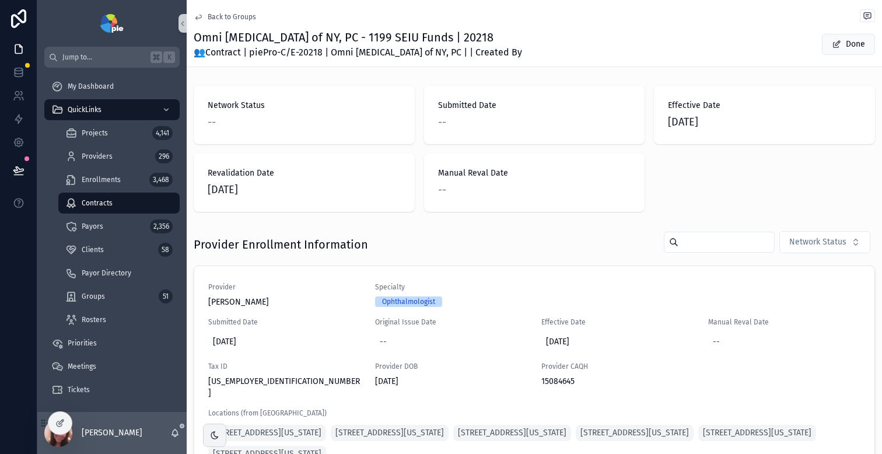
click at [227, 17] on span "Back to Groups" at bounding box center [232, 16] width 48 height 9
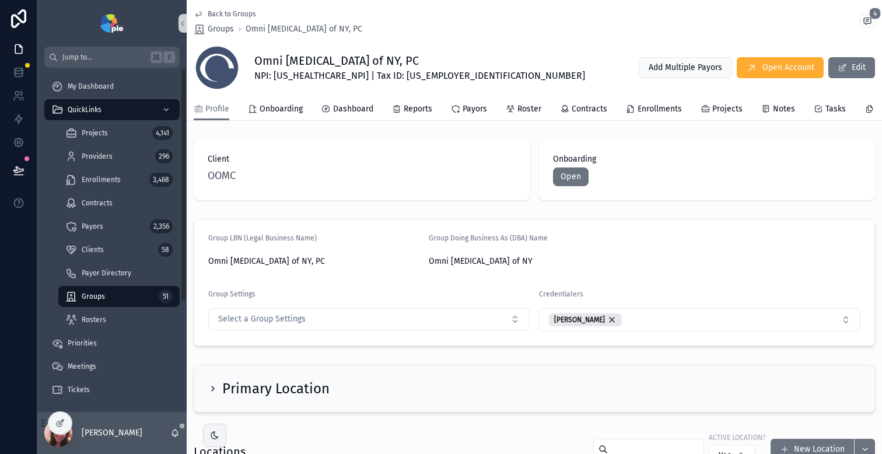
click at [86, 298] on span "Groups" at bounding box center [93, 296] width 23 height 9
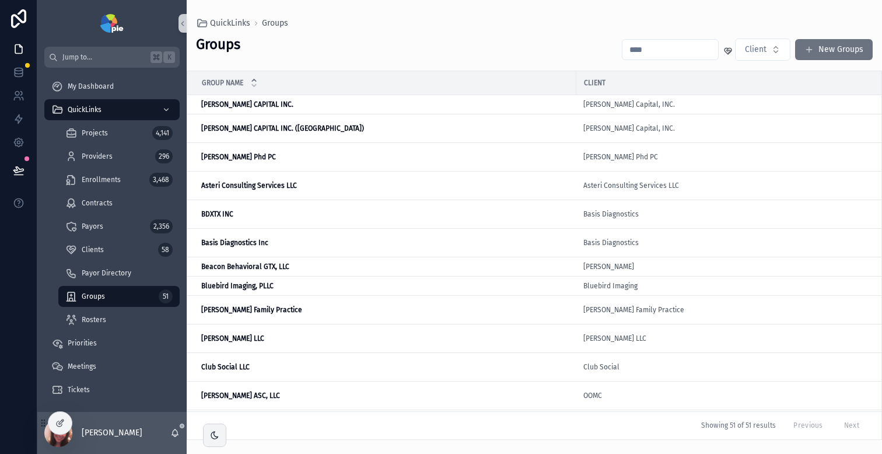
click at [661, 48] on input "scrollable content" at bounding box center [670, 49] width 96 height 16
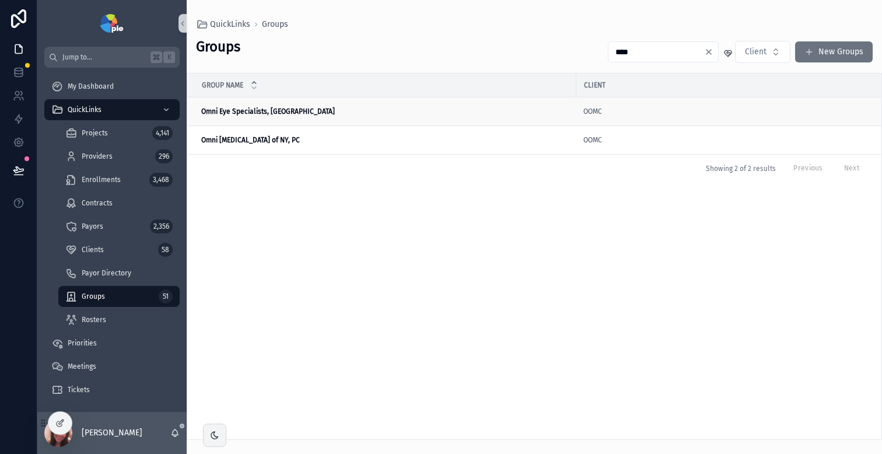
type input "****"
click at [259, 113] on strong "Omni Eye Specialists, [GEOGRAPHIC_DATA]" at bounding box center [268, 111] width 134 height 8
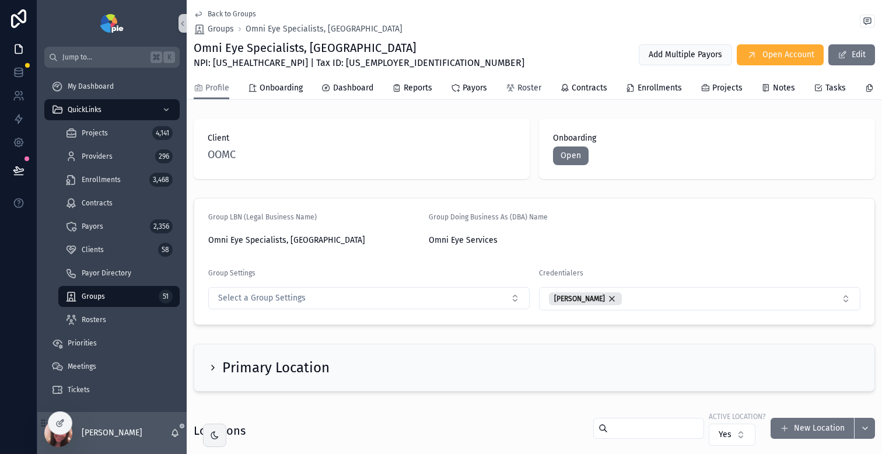
click at [525, 89] on span "Roster" at bounding box center [529, 88] width 24 height 12
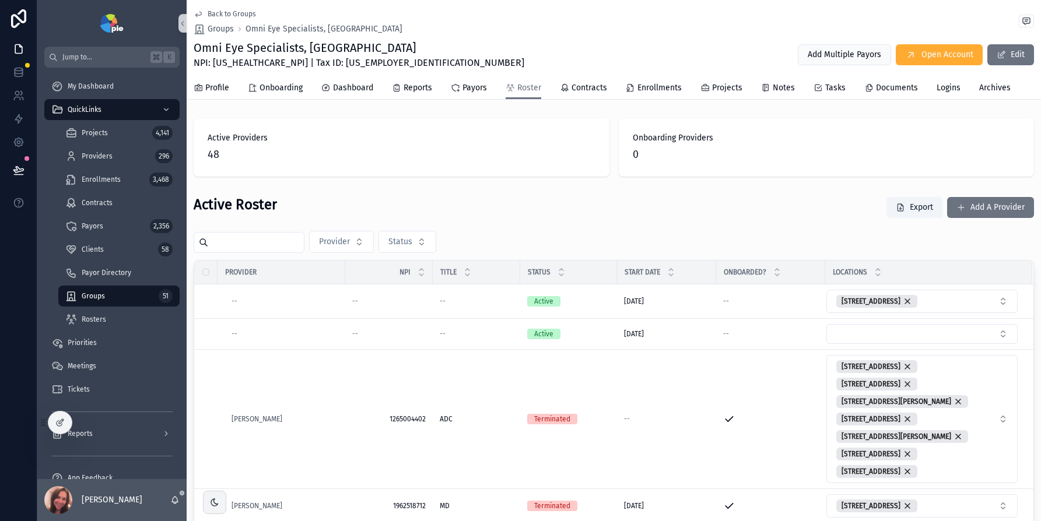
scroll to position [521, 0]
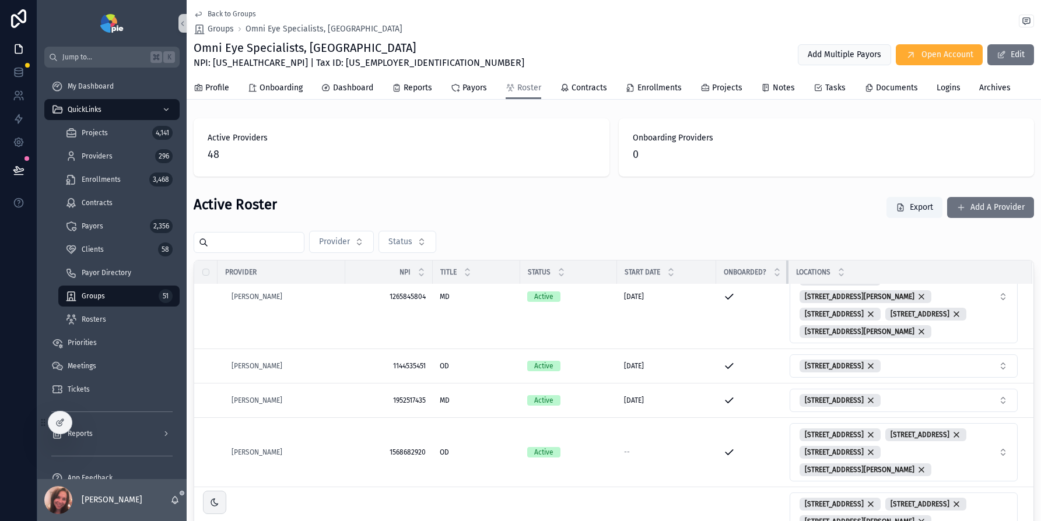
drag, startPoint x: 823, startPoint y: 269, endPoint x: 558, endPoint y: 294, distance: 265.9
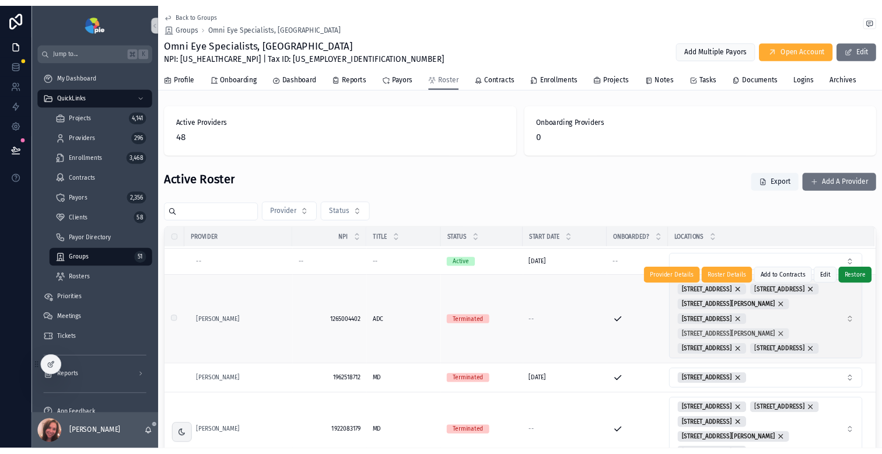
scroll to position [0, 0]
